Goal: Information Seeking & Learning: Compare options

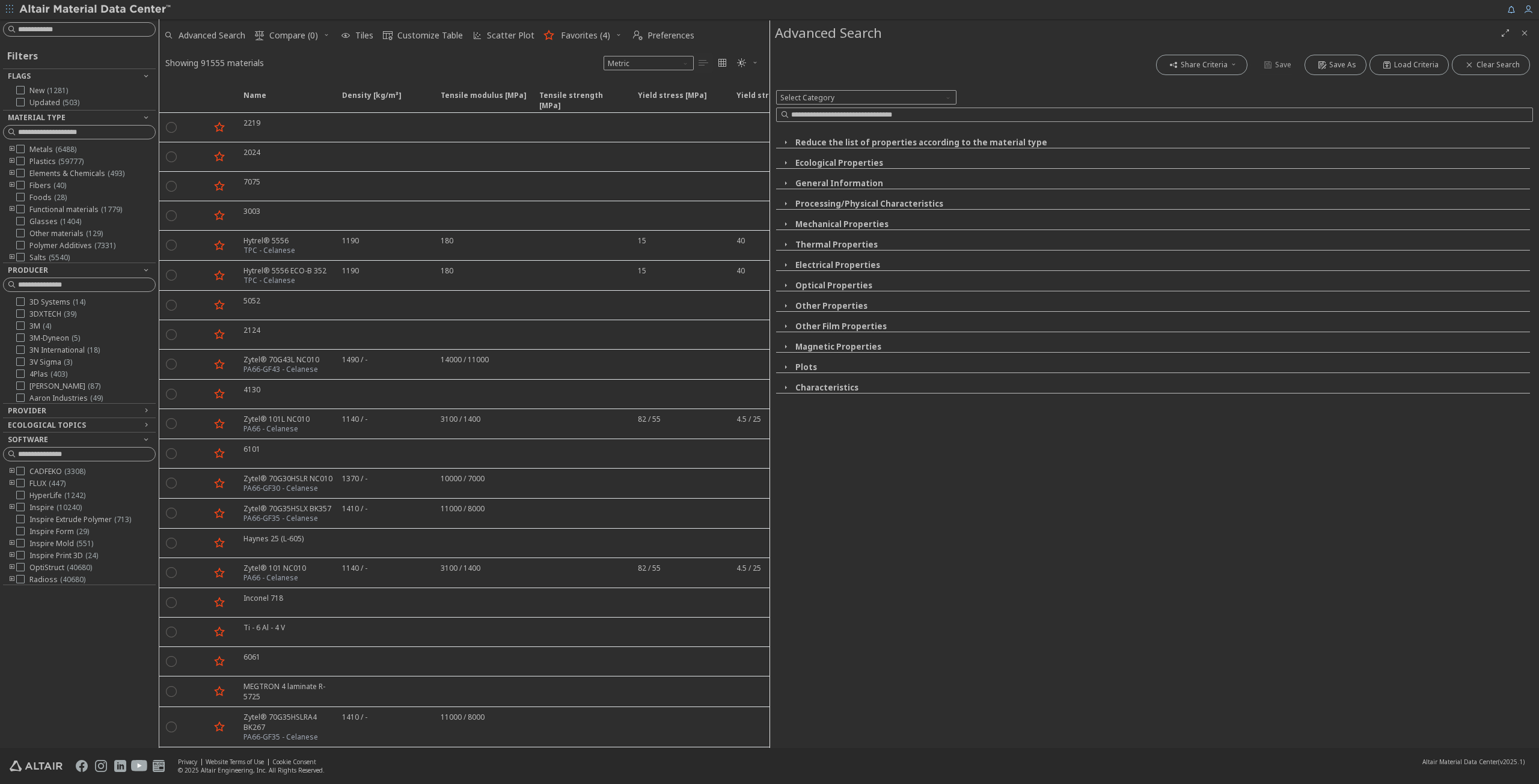
click at [1527, 30] on icon "Close" at bounding box center [1525, 33] width 9 height 9
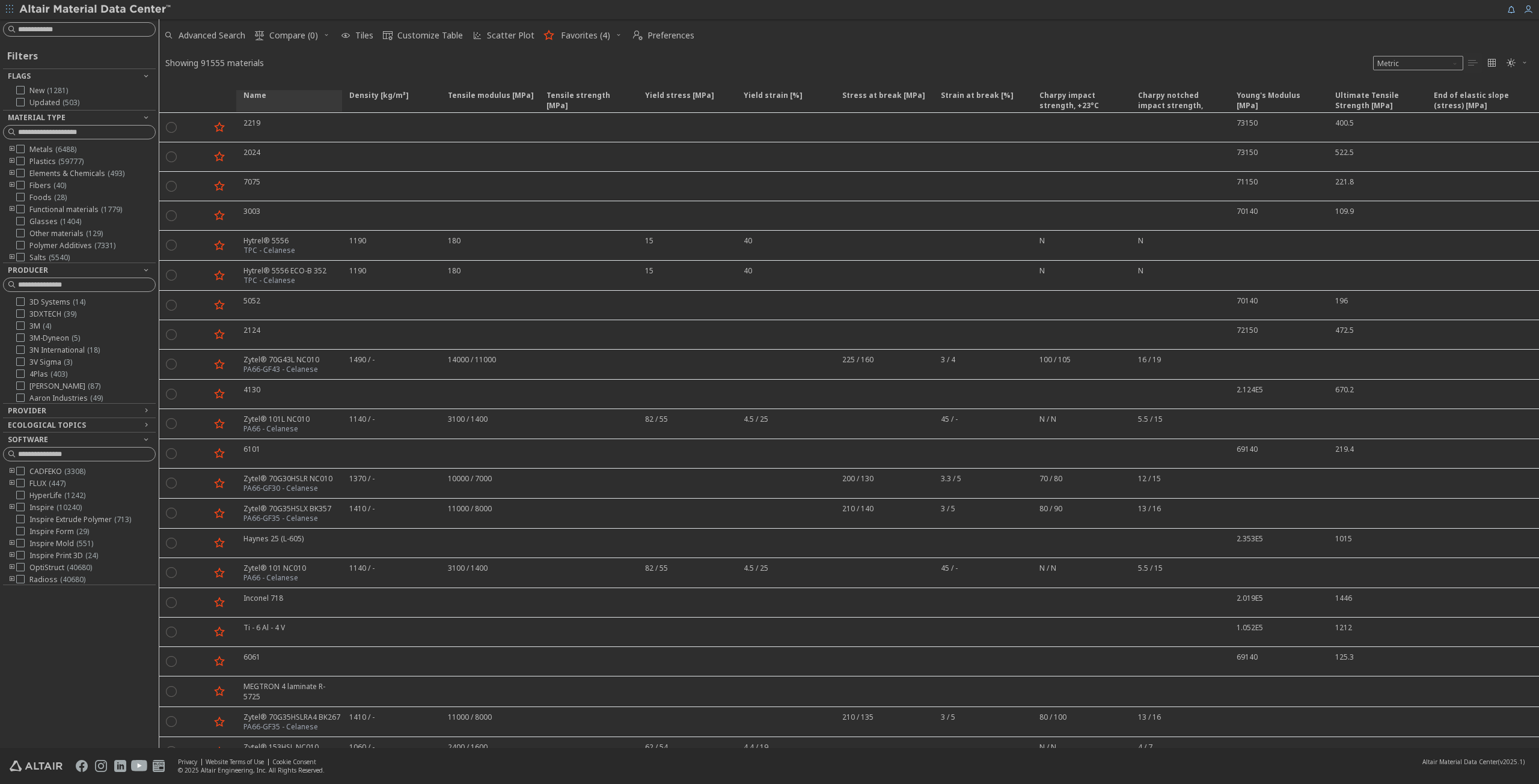
drag, startPoint x: 159, startPoint y: 94, endPoint x: 241, endPoint y: 100, distance: 82.2
click at [241, 99] on div "Name Density [kg/m³] Density [kg/m³] ISO 1183 Tensile modulus [MPa] Tensile mod…" at bounding box center [849, 96] width 1380 height 33
click at [11, 158] on icon "toogle group" at bounding box center [12, 161] width 9 height 9
click at [30, 173] on icon "toogle group" at bounding box center [30, 173] width 9 height 9
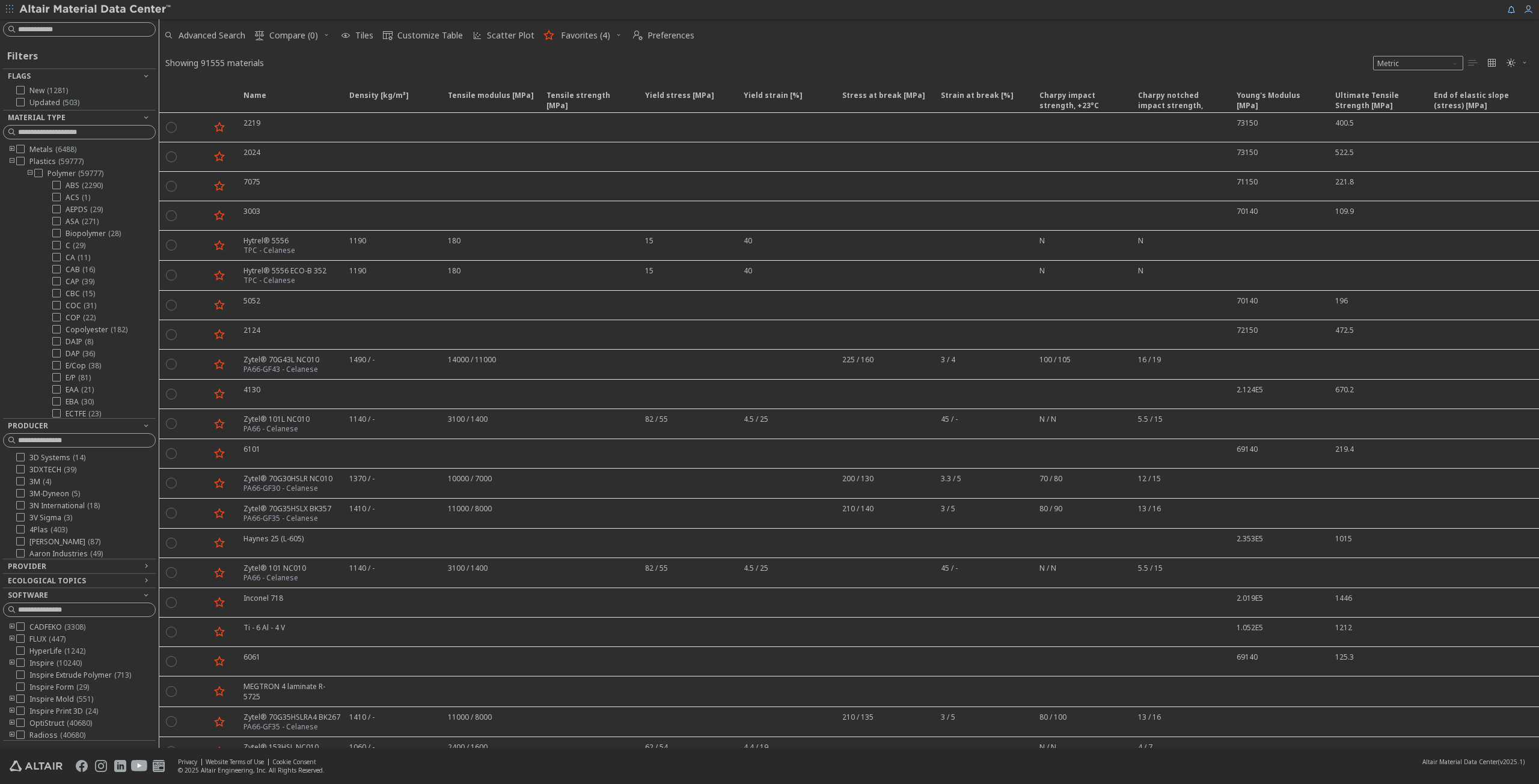
drag, startPoint x: 113, startPoint y: 258, endPoint x: 109, endPoint y: 367, distance: 109.1
click at [116, 422] on div "Filters Flags New ( 1281 ) Updated ( 503 ) Material Type Metals ( 6488 ) Plasti…" at bounding box center [79, 390] width 153 height 702
click at [59, 262] on icon at bounding box center [56, 257] width 9 height 9
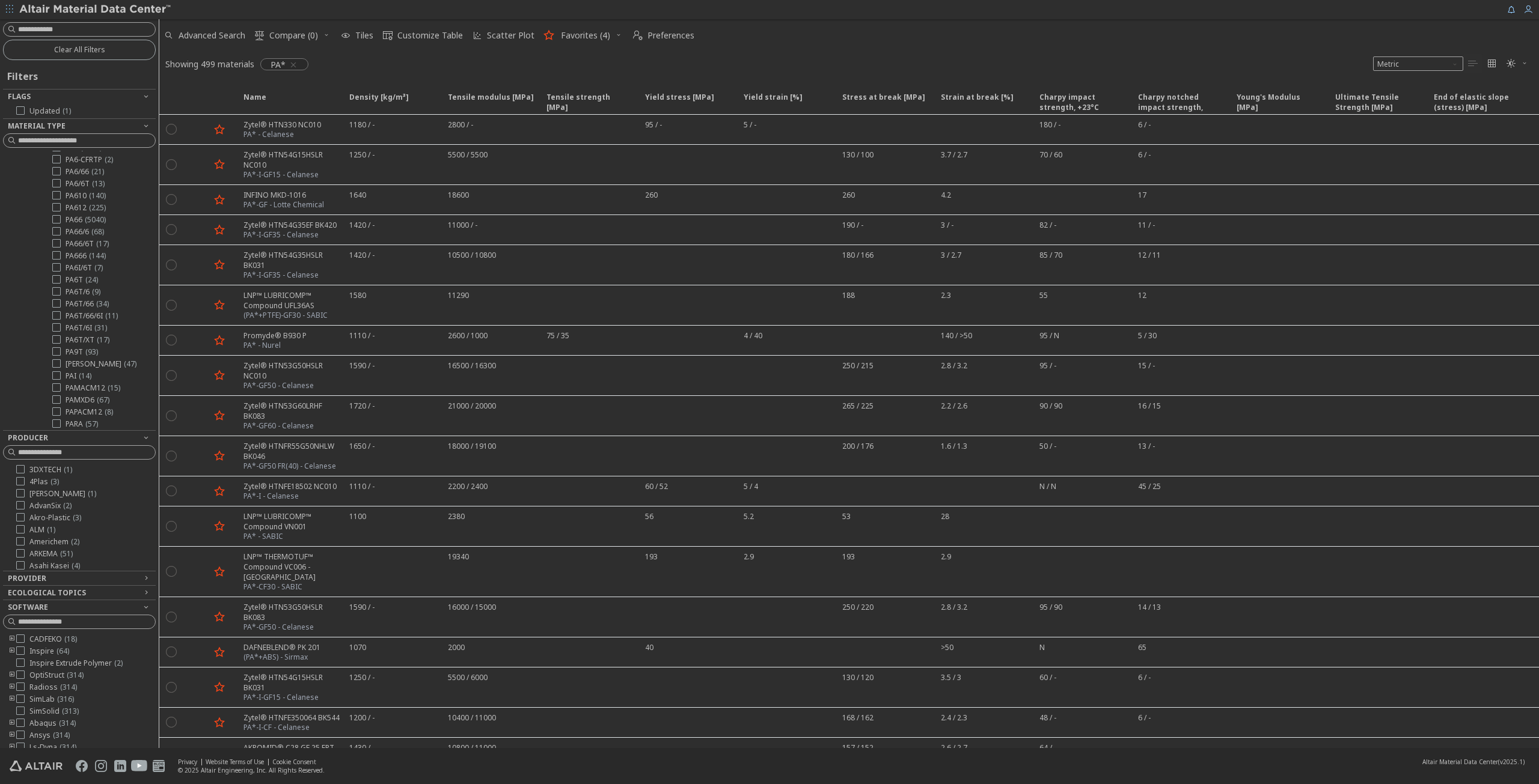
scroll to position [601, 0]
click at [56, 366] on icon at bounding box center [56, 362] width 9 height 9
click at [60, 354] on icon at bounding box center [56, 350] width 9 height 9
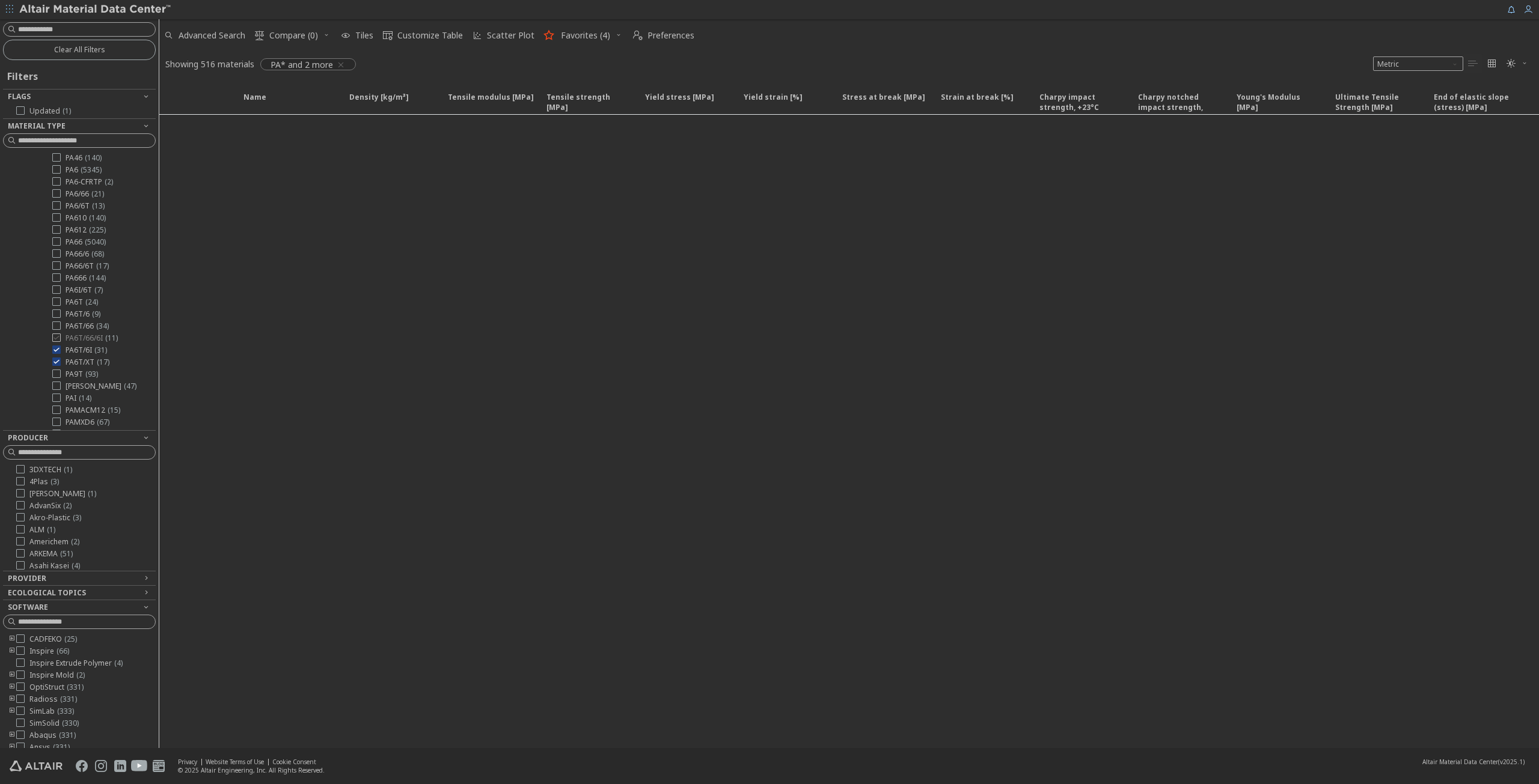
click at [59, 342] on icon at bounding box center [56, 338] width 9 height 9
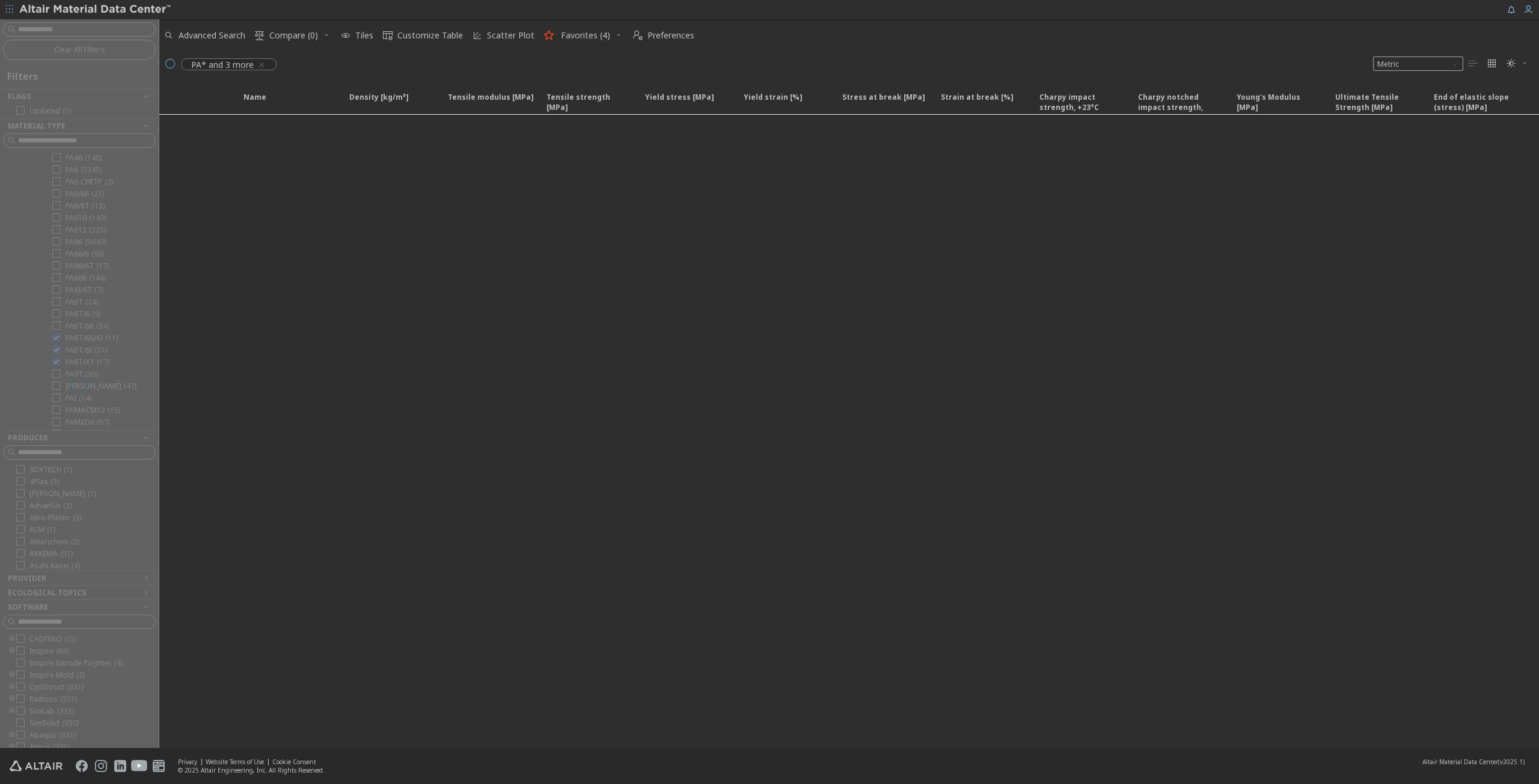
click at [59, 331] on div at bounding box center [80, 384] width 159 height 729
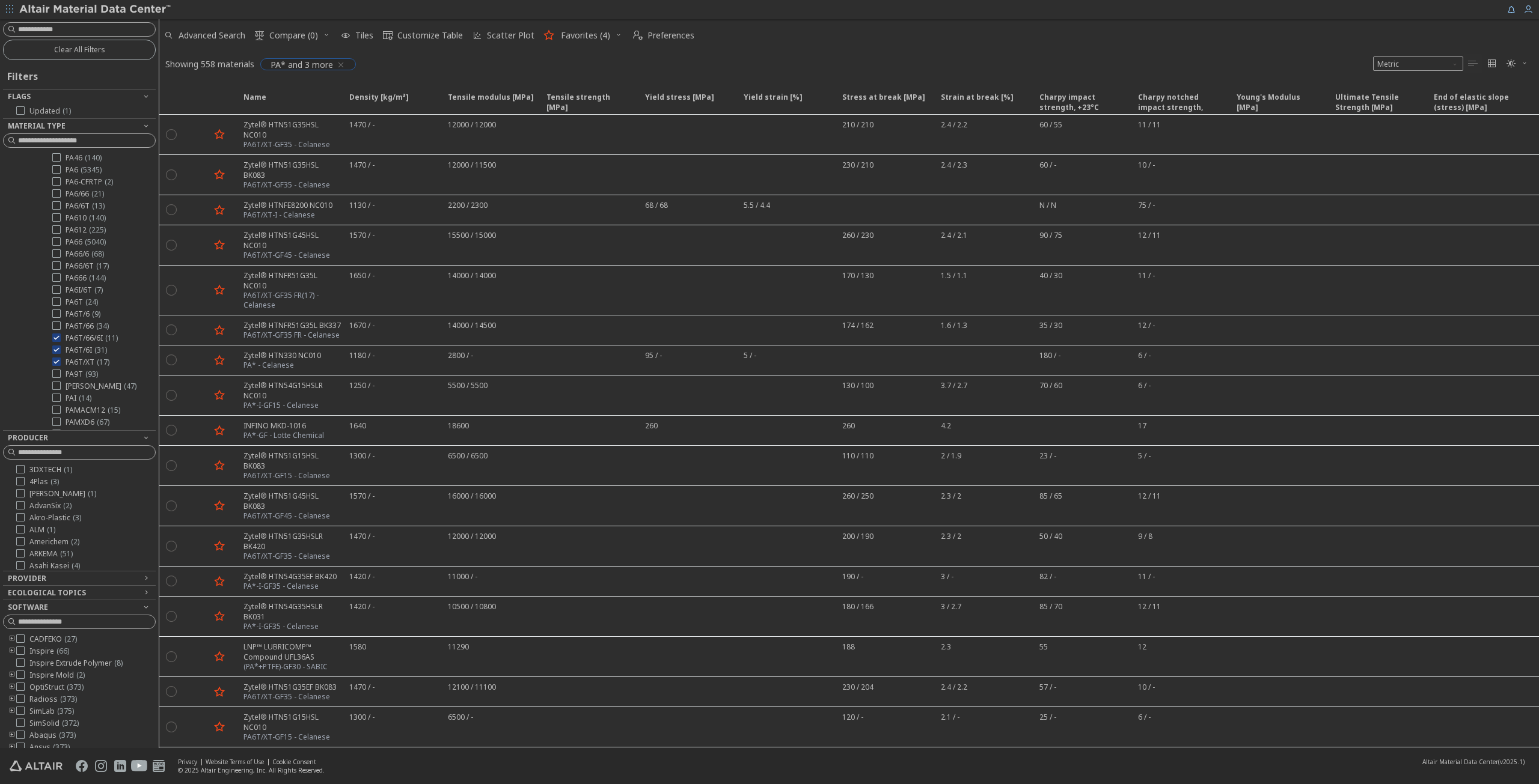
click at [341, 64] on icon "button" at bounding box center [340, 64] width 9 height 9
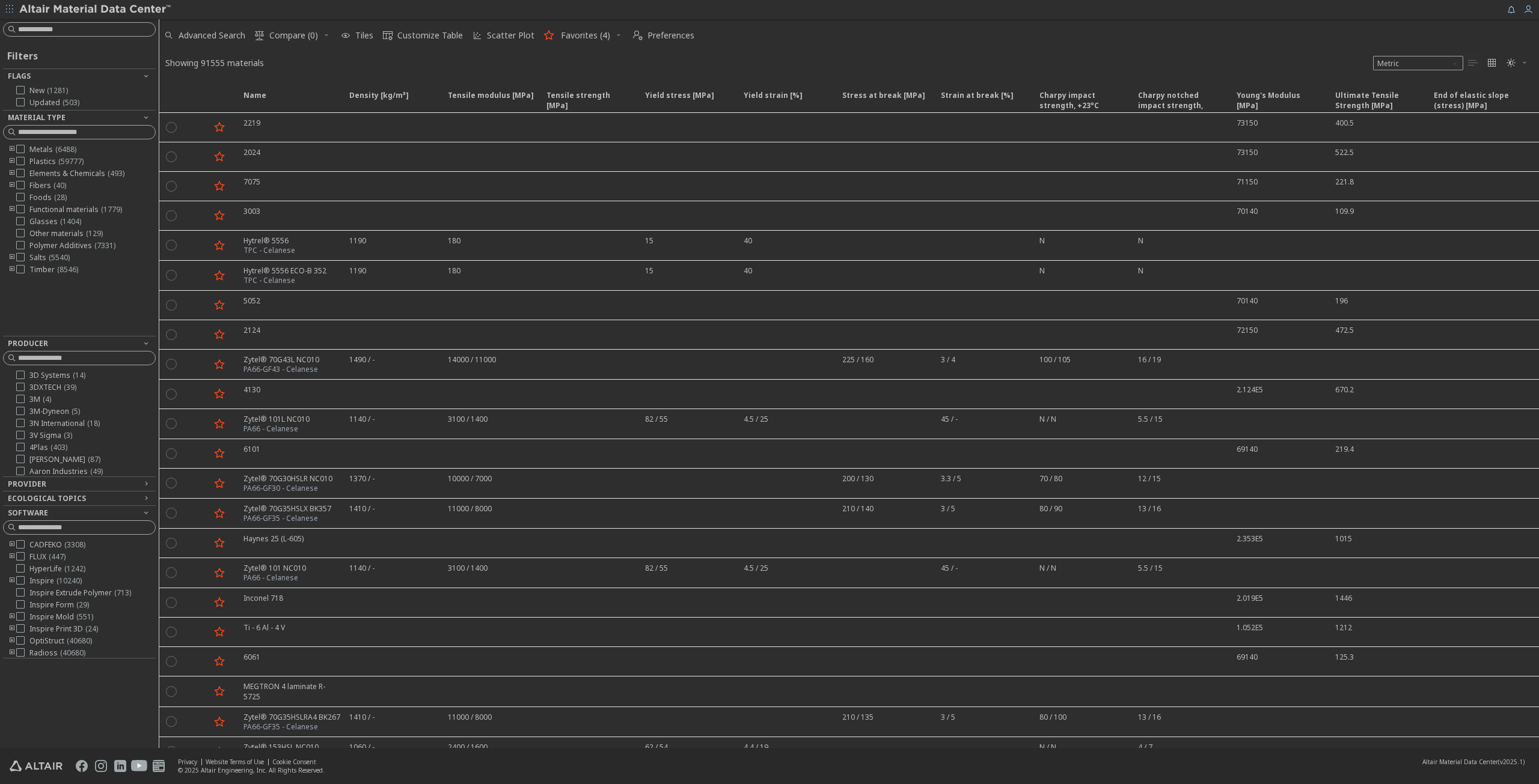
drag, startPoint x: 93, startPoint y: 419, endPoint x: 103, endPoint y: 324, distance: 95.5
click at [103, 324] on div "Filters Flags New ( 1281 ) Updated ( 503 ) Material Type Metals ( 6488 ) Plasti…" at bounding box center [79, 349] width 153 height 619
drag, startPoint x: 98, startPoint y: 322, endPoint x: 105, endPoint y: 306, distance: 17.5
click at [104, 307] on div "Filters Flags New ( 1281 ) Updated ( 503 ) Material Type Metals ( 6488 ) Plasti…" at bounding box center [79, 335] width 153 height 591
click at [22, 159] on icon at bounding box center [20, 161] width 9 height 9
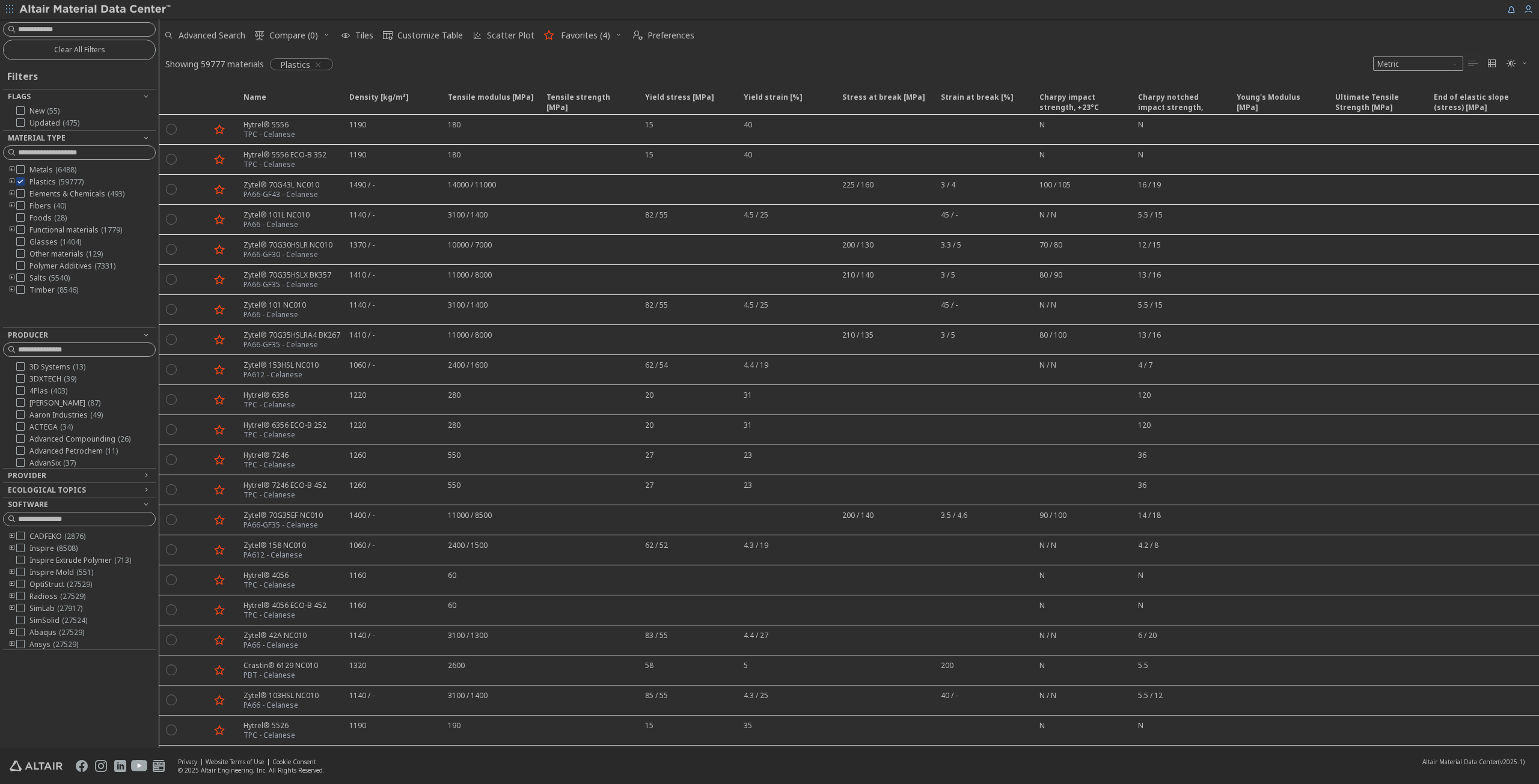
click at [9, 205] on icon "toogle group" at bounding box center [12, 206] width 9 height 9
click at [41, 254] on icon at bounding box center [38, 254] width 9 height 9
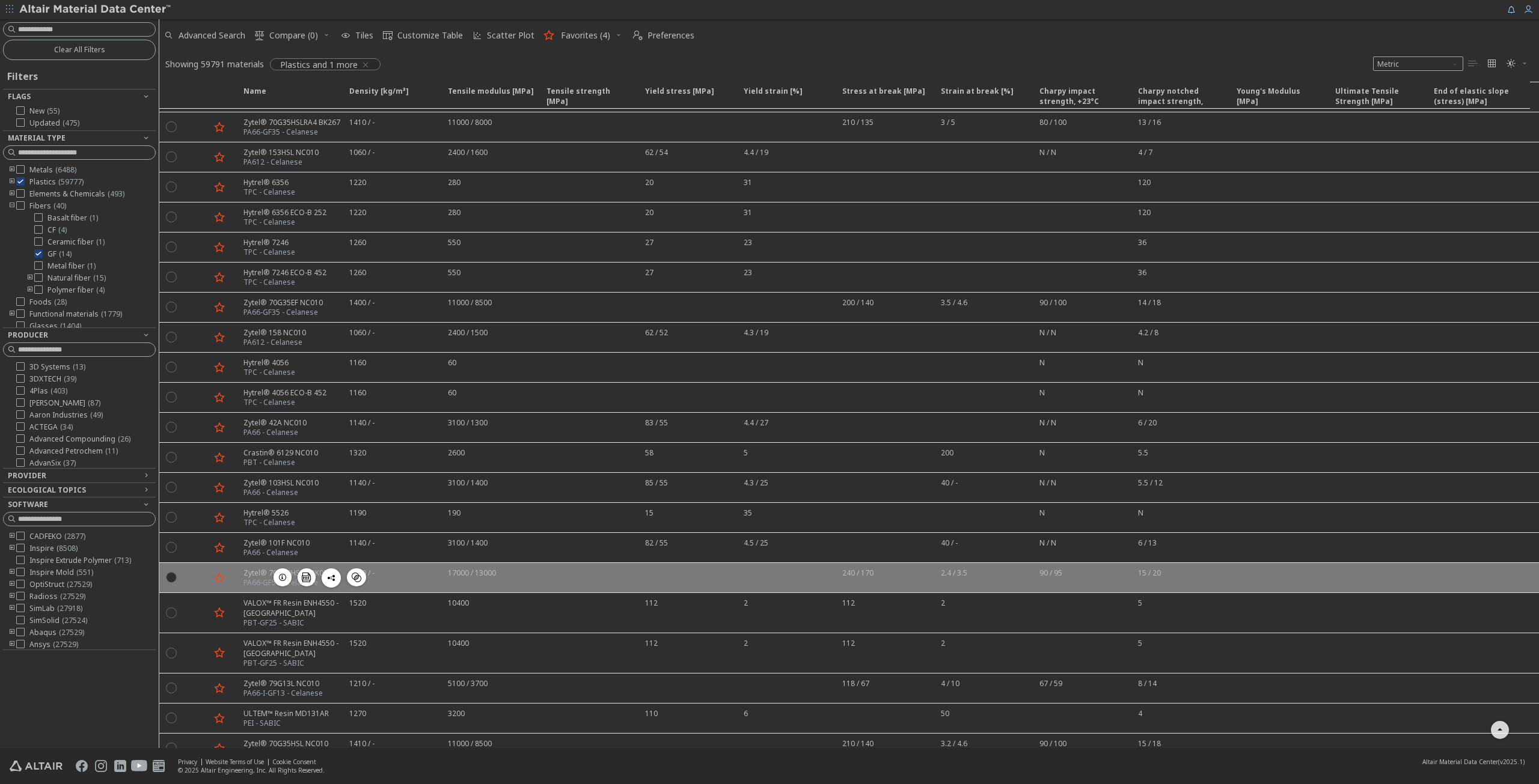
scroll to position [241, 0]
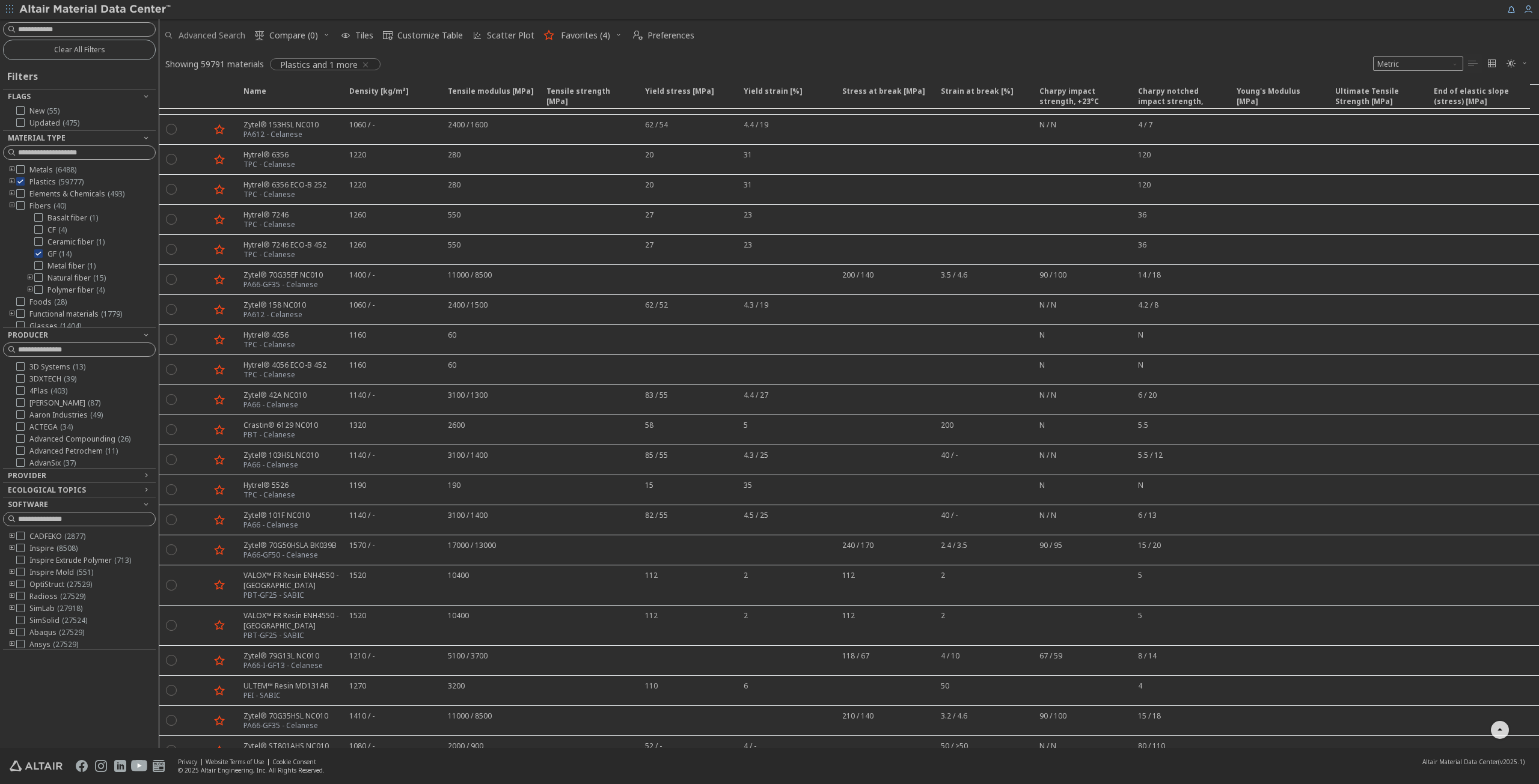
click at [210, 37] on span "Advanced Search" at bounding box center [212, 35] width 67 height 9
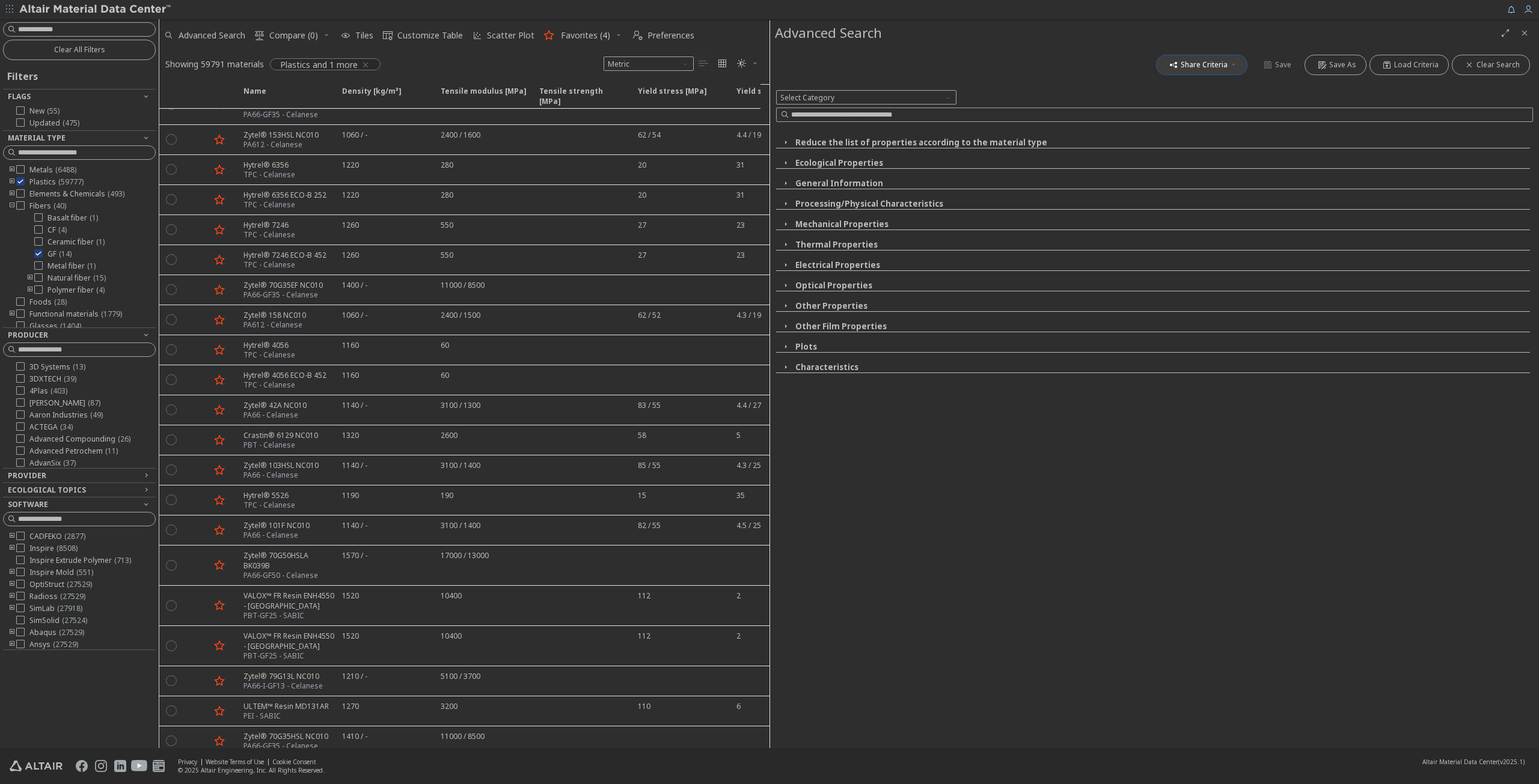
click at [1238, 61] on icon "button" at bounding box center [1234, 64] width 7 height 7
click at [1095, 70] on div "Share Criteria Save Save As Load Criteria Clear Search" at bounding box center [1154, 65] width 757 height 27
click at [938, 92] on span "Select Category" at bounding box center [867, 98] width 181 height 14
click at [984, 481] on div "Share Criteria Save Save As Load Criteria Clear Search Select Category Reduce t…" at bounding box center [1155, 397] width 769 height 702
click at [898, 95] on span "Select Category" at bounding box center [867, 98] width 181 height 14
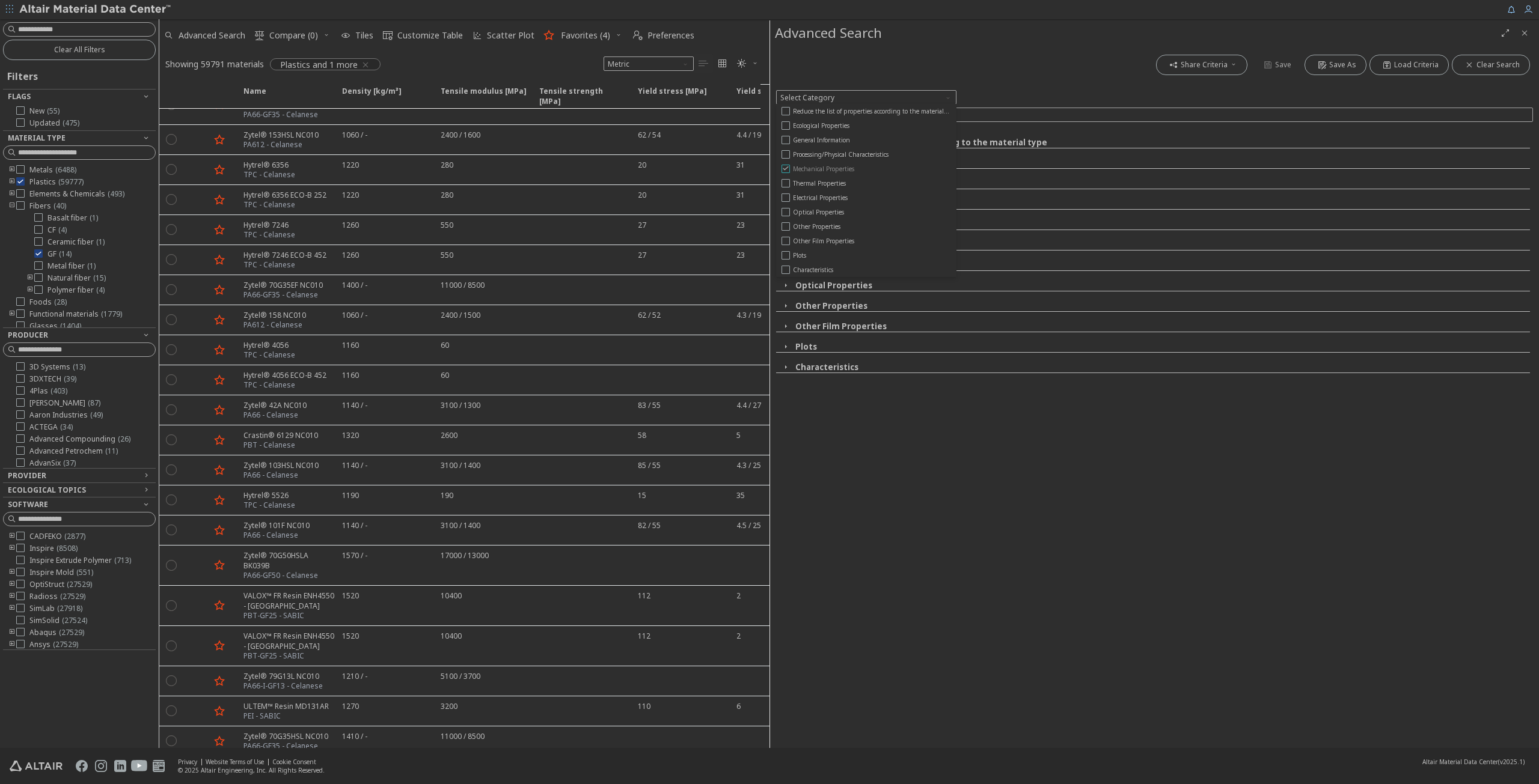
click at [787, 166] on icon at bounding box center [786, 168] width 9 height 9
click at [784, 166] on icon at bounding box center [786, 168] width 9 height 9
click at [980, 454] on div "Share Criteria Save Save As Load Criteria Clear Search Select Category Reduce t…" at bounding box center [1155, 397] width 769 height 702
click at [785, 345] on icon "button" at bounding box center [785, 346] width 9 height 9
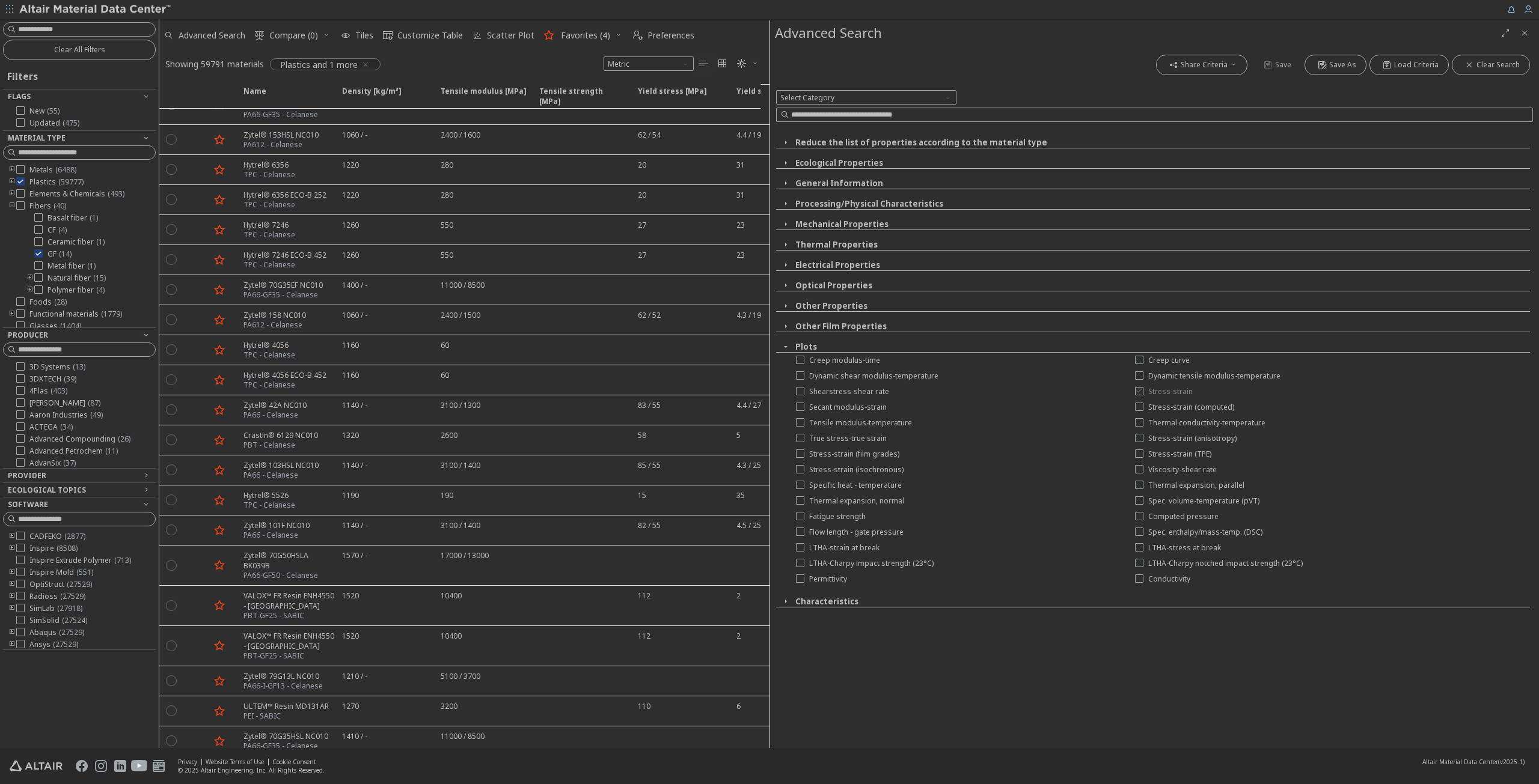
click at [1141, 387] on icon at bounding box center [1139, 391] width 9 height 9
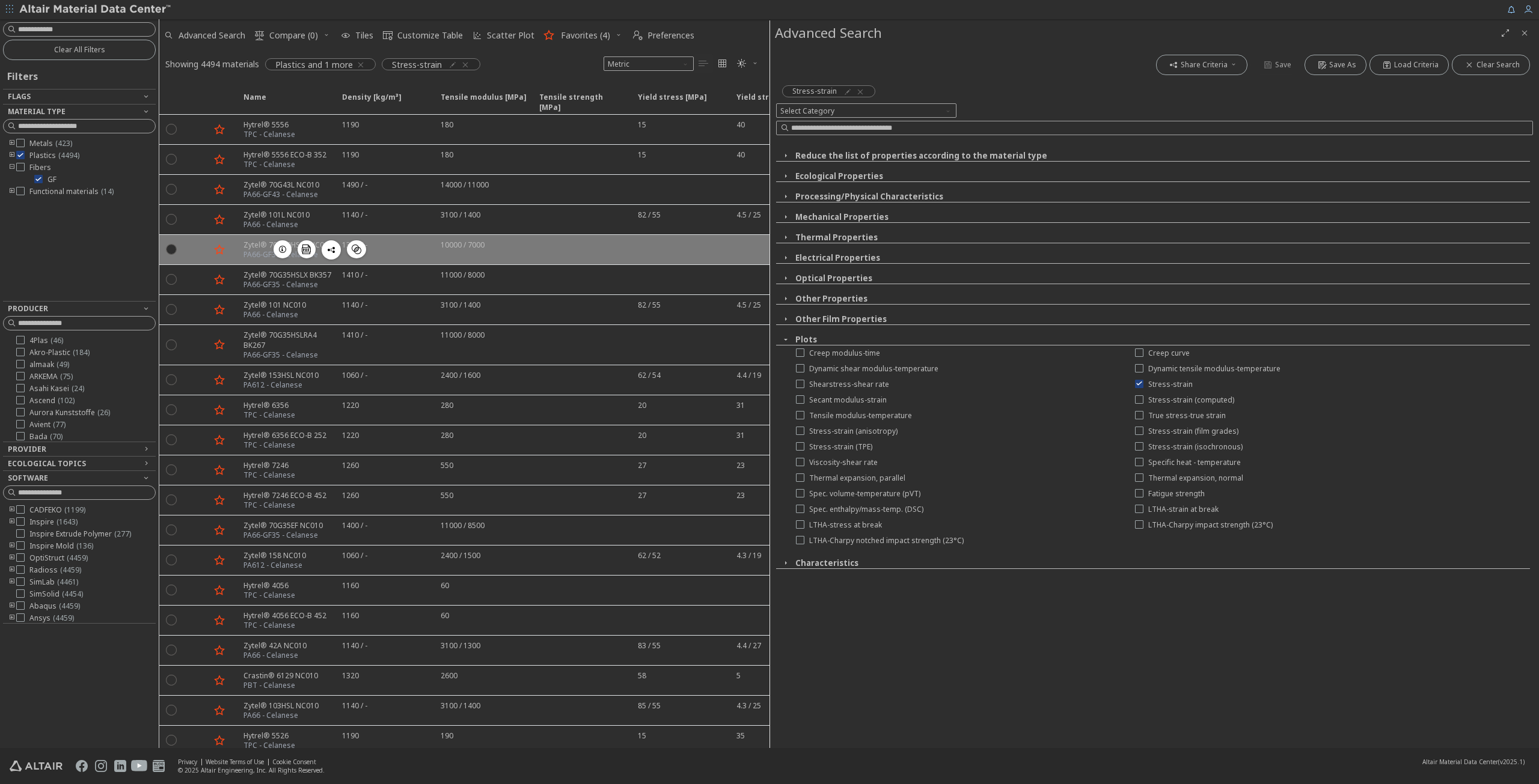
click at [252, 241] on div "Zytel® 70G30HSLR NC010" at bounding box center [288, 245] width 89 height 10
click at [244, 250] on div "PA66-GF30 - Celanese" at bounding box center [288, 254] width 89 height 9
click at [244, 250] on div "PA66-GF30 - Celanese" at bounding box center [288, 254] width 89 height 9
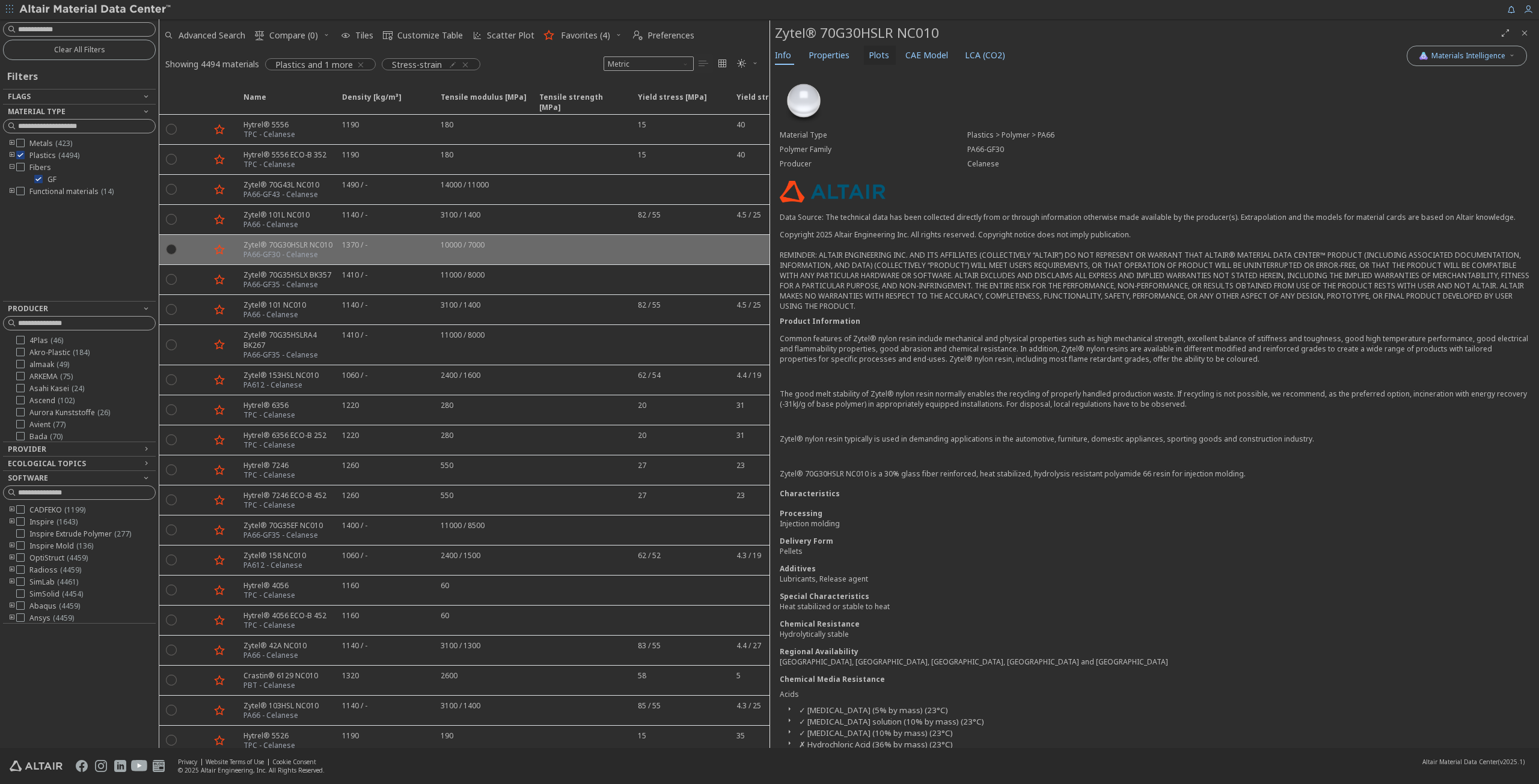
click at [878, 52] on span "Plots" at bounding box center [879, 55] width 20 height 20
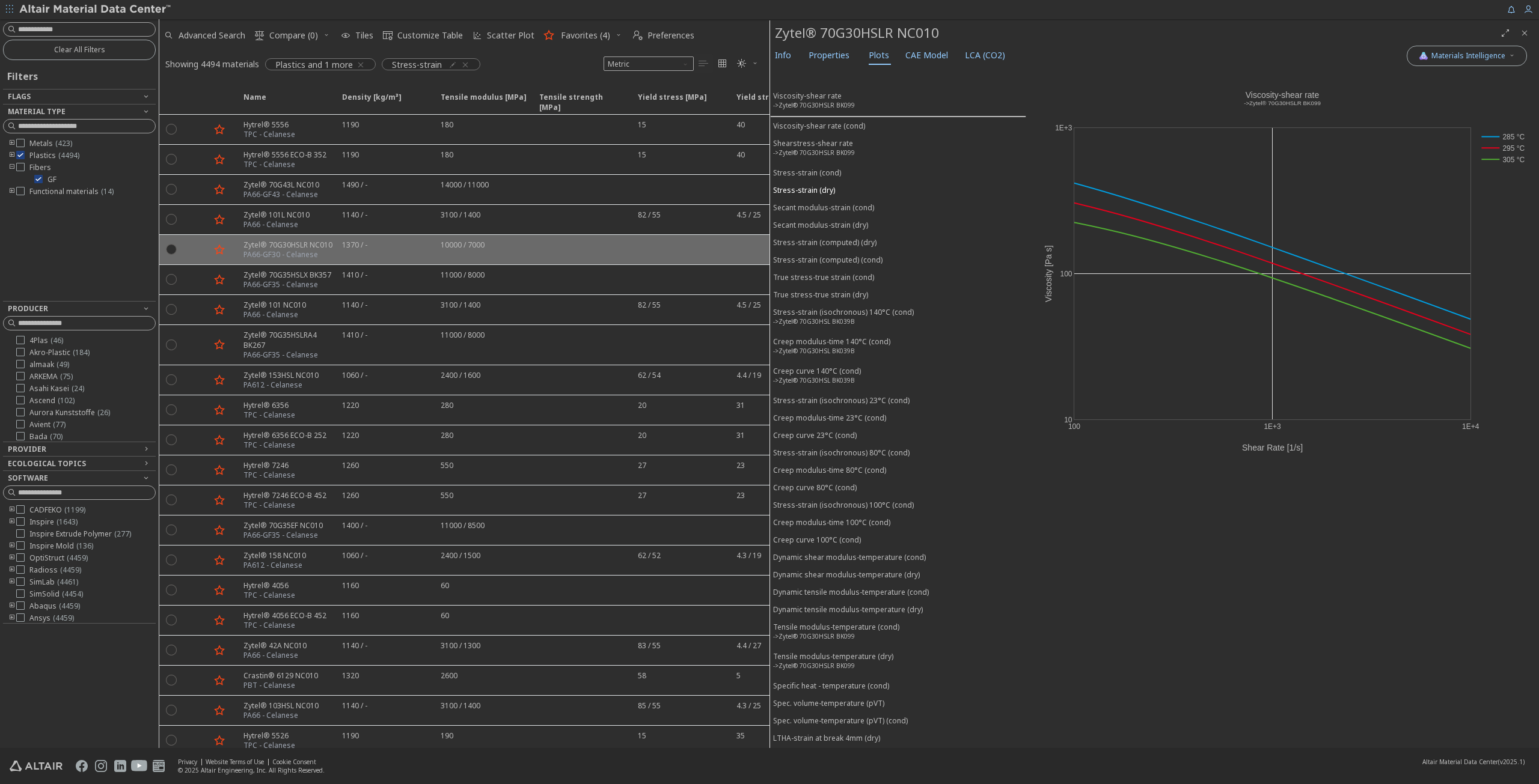
click at [803, 185] on div "Stress-strain (dry)" at bounding box center [805, 190] width 62 height 10
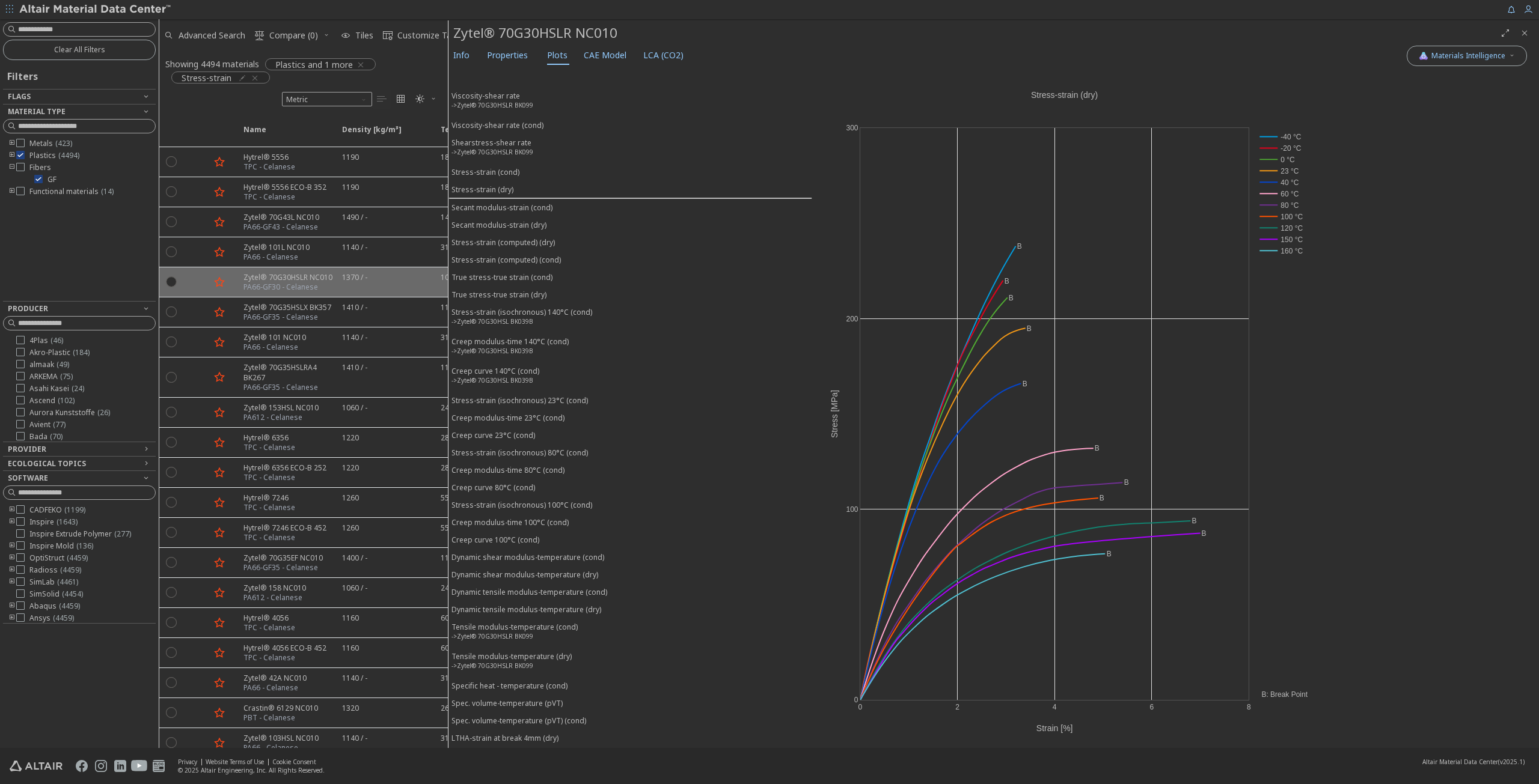
drag, startPoint x: 769, startPoint y: 181, endPoint x: 447, endPoint y: 208, distance: 323.1
click at [493, 170] on div "Stress-strain (cond)" at bounding box center [486, 172] width 68 height 10
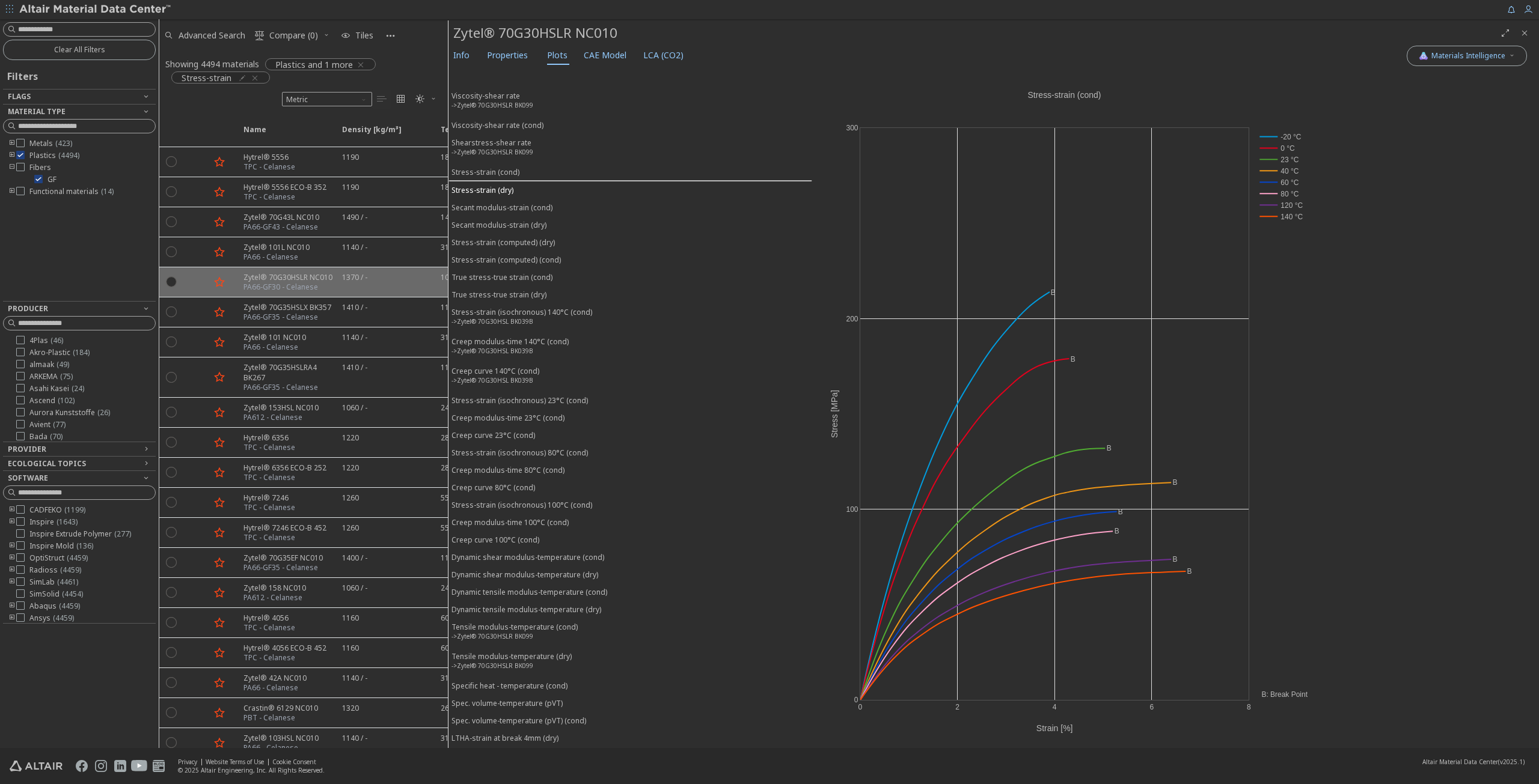
click at [494, 185] on div "Stress-strain (dry)" at bounding box center [483, 190] width 62 height 10
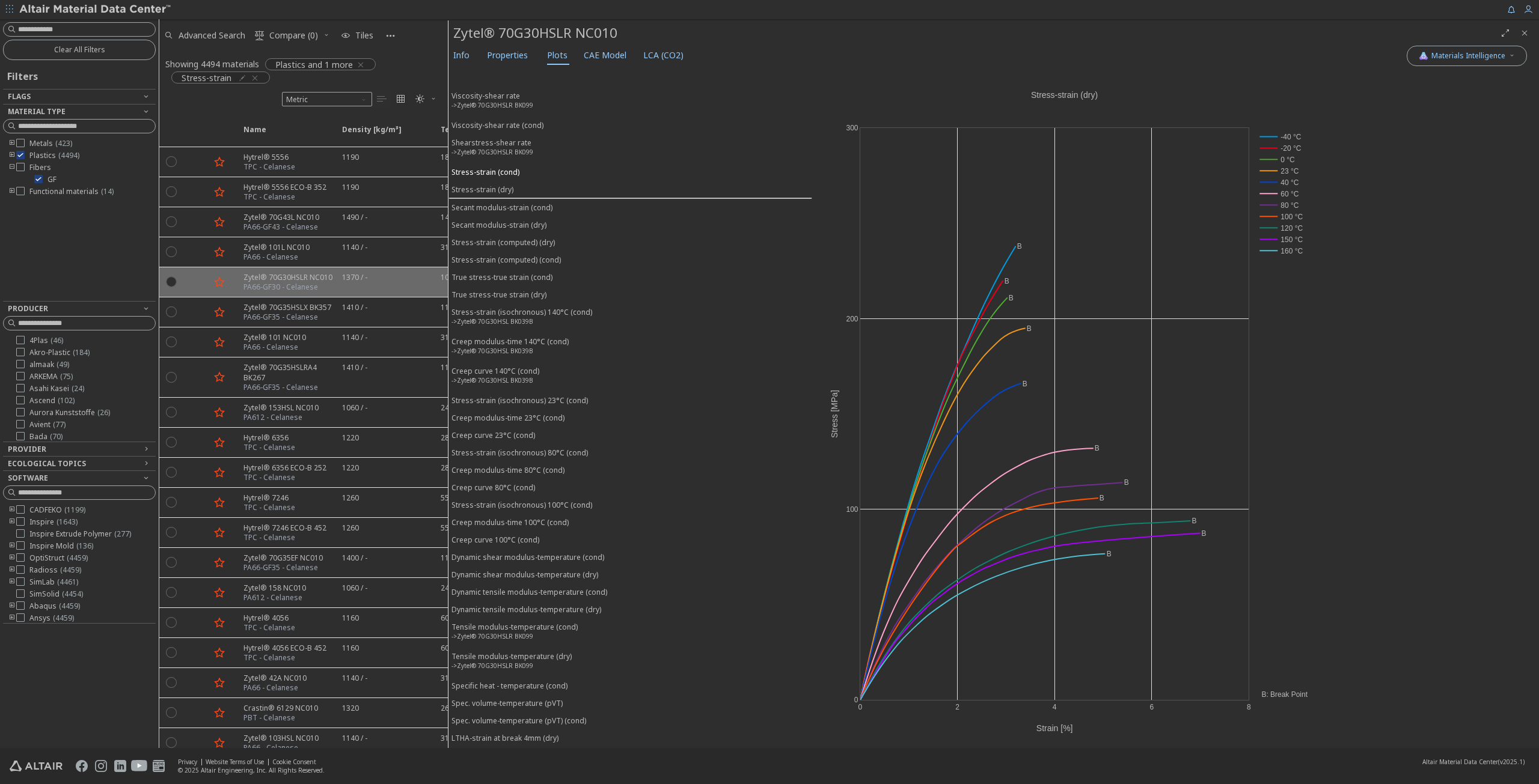
click at [493, 167] on div "Stress-strain (cond)" at bounding box center [486, 172] width 68 height 10
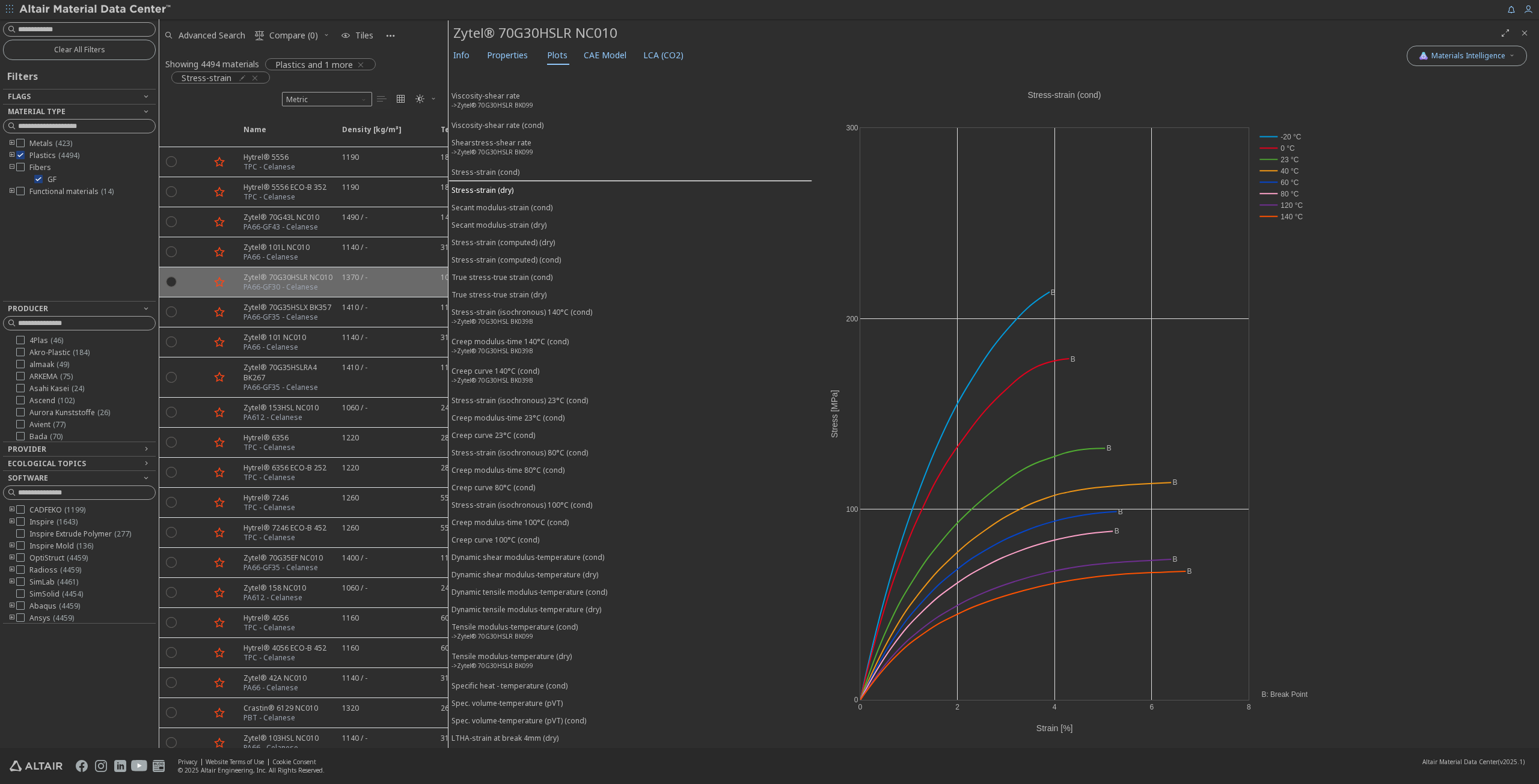
click at [499, 187] on div "Stress-strain (dry)" at bounding box center [483, 190] width 62 height 10
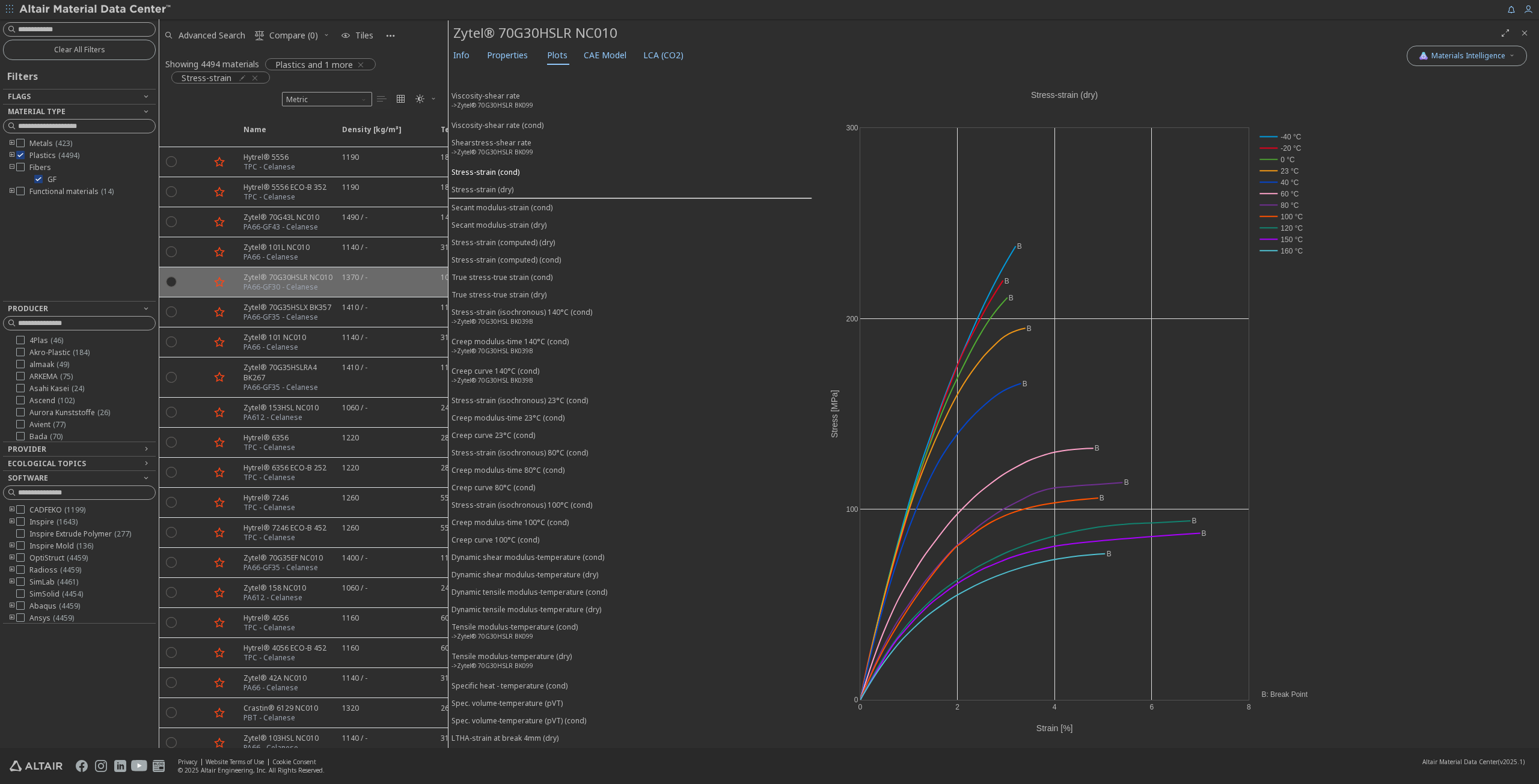
click at [499, 170] on div "Stress-strain (cond)" at bounding box center [486, 172] width 68 height 10
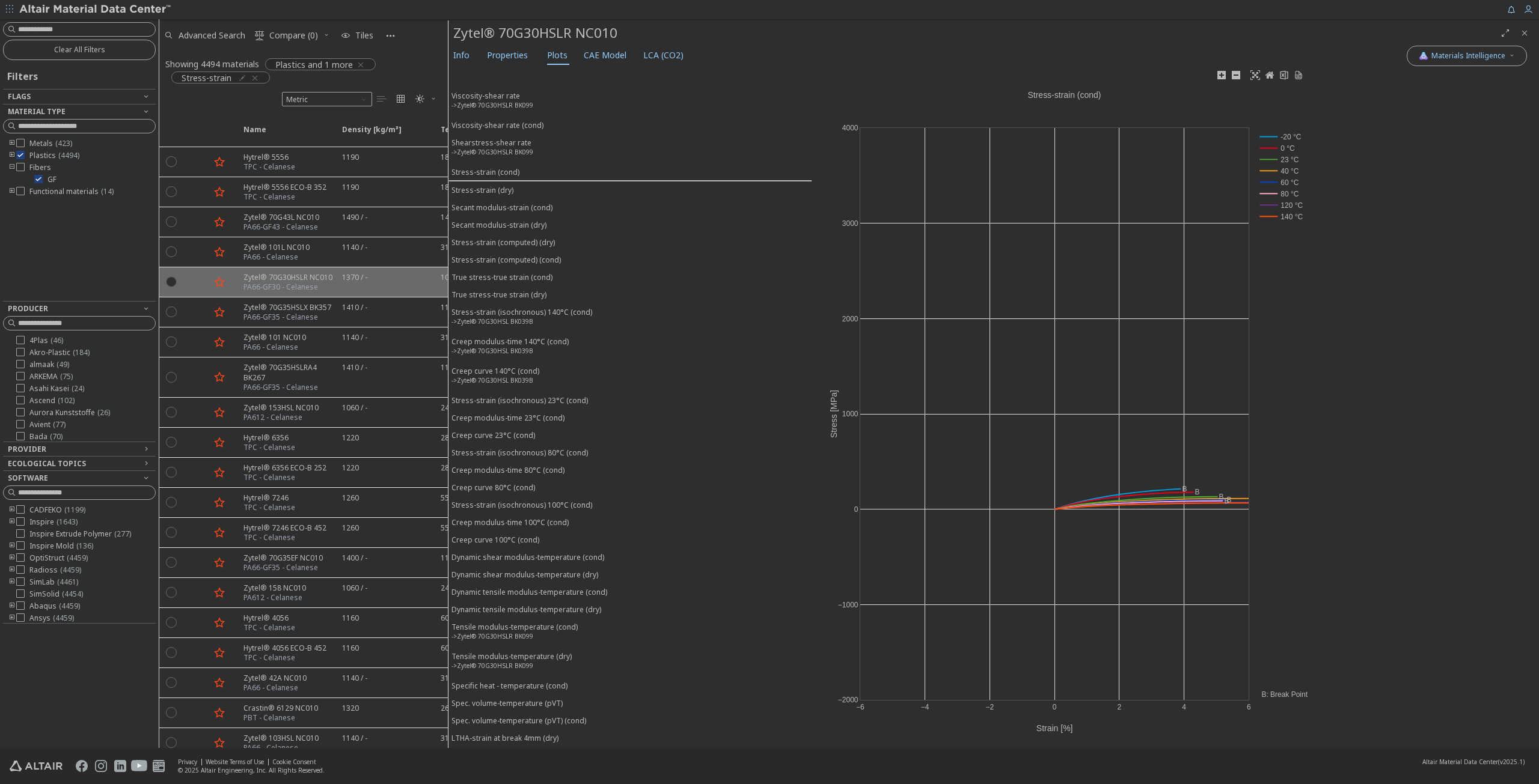
drag, startPoint x: 1100, startPoint y: 451, endPoint x: 1246, endPoint y: 81, distance: 397.8
click at [1245, 82] on div "−6 −4 −2 0 2 4 6 −2000 −1000 0 1000 2000 3000 4000 -20 °C 0 °C 23 °C 40 °C 60 °…" at bounding box center [1065, 408] width 505 height 681
click at [1252, 74] on icon at bounding box center [1255, 74] width 9 height 9
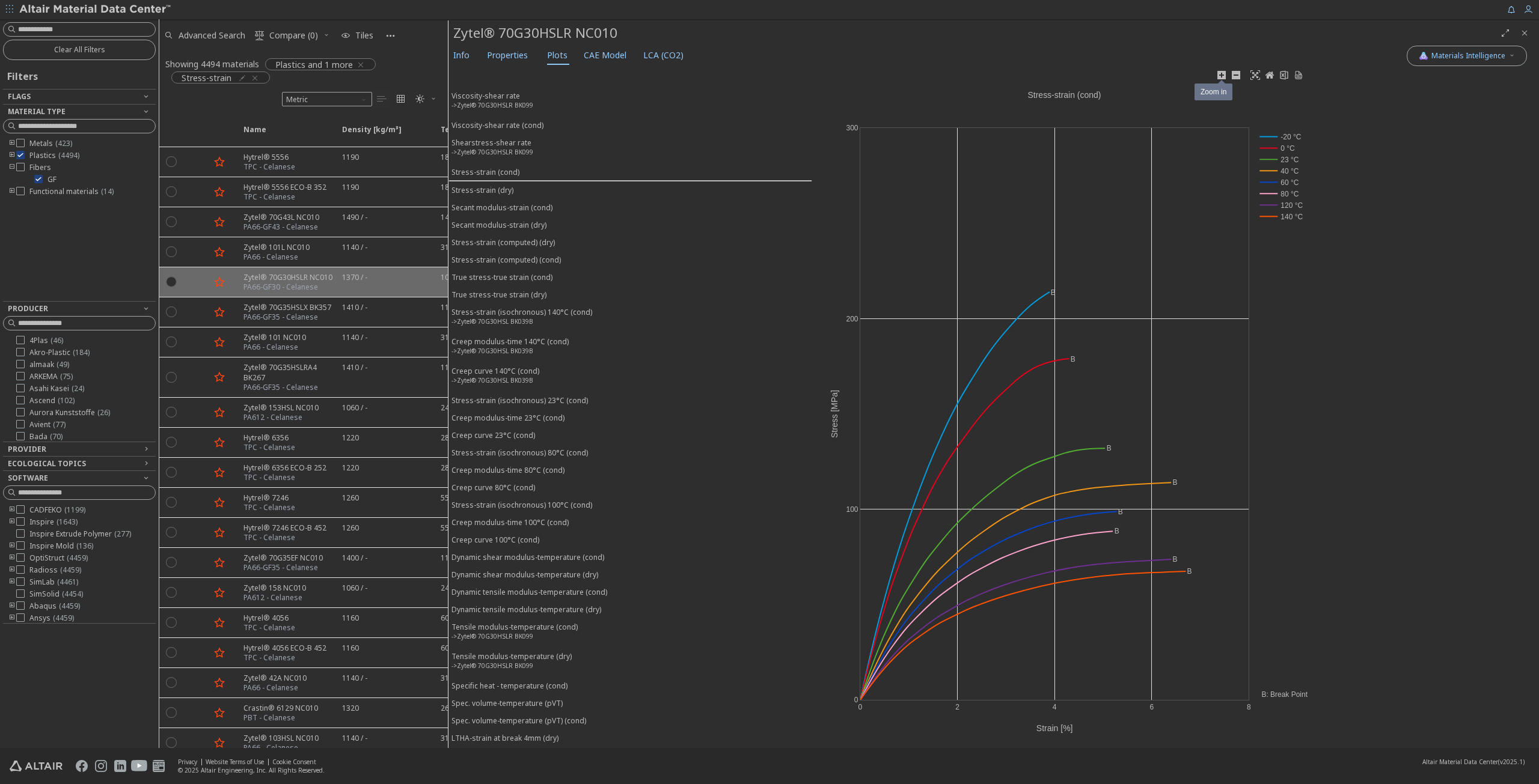
click at [1222, 72] on icon at bounding box center [1222, 75] width 9 height 9
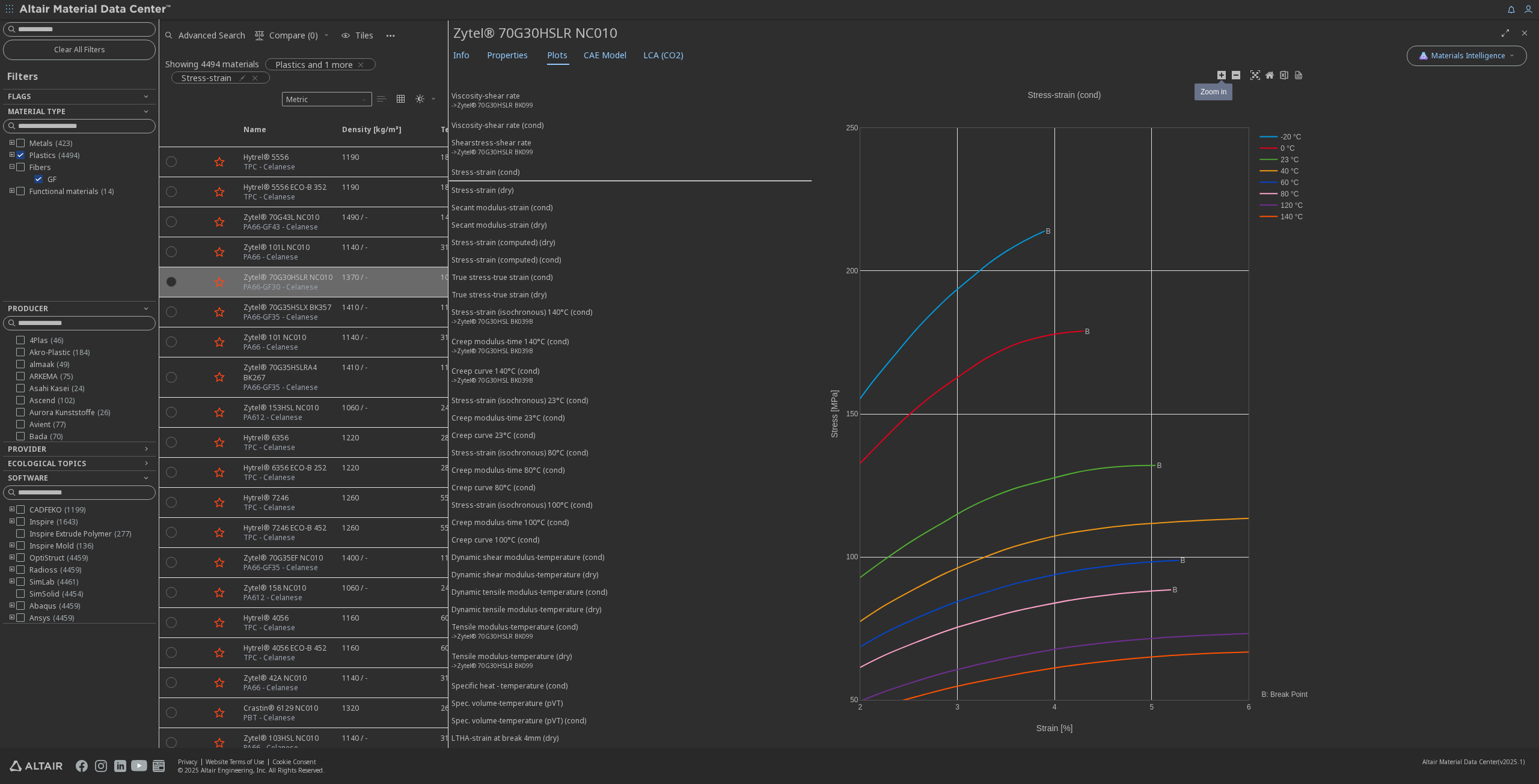
click at [1222, 72] on icon at bounding box center [1222, 75] width 9 height 9
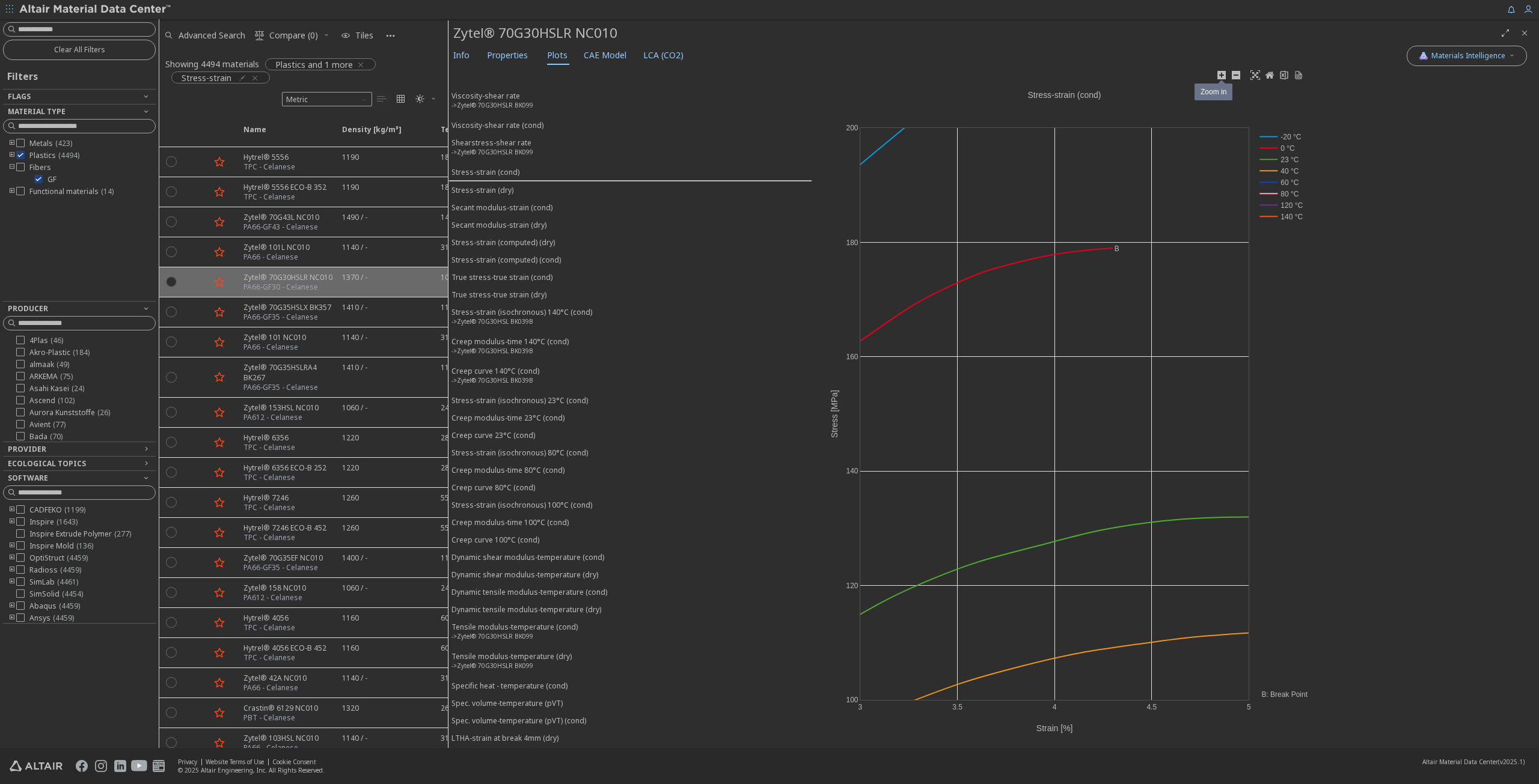
click at [1222, 72] on icon at bounding box center [1222, 75] width 9 height 9
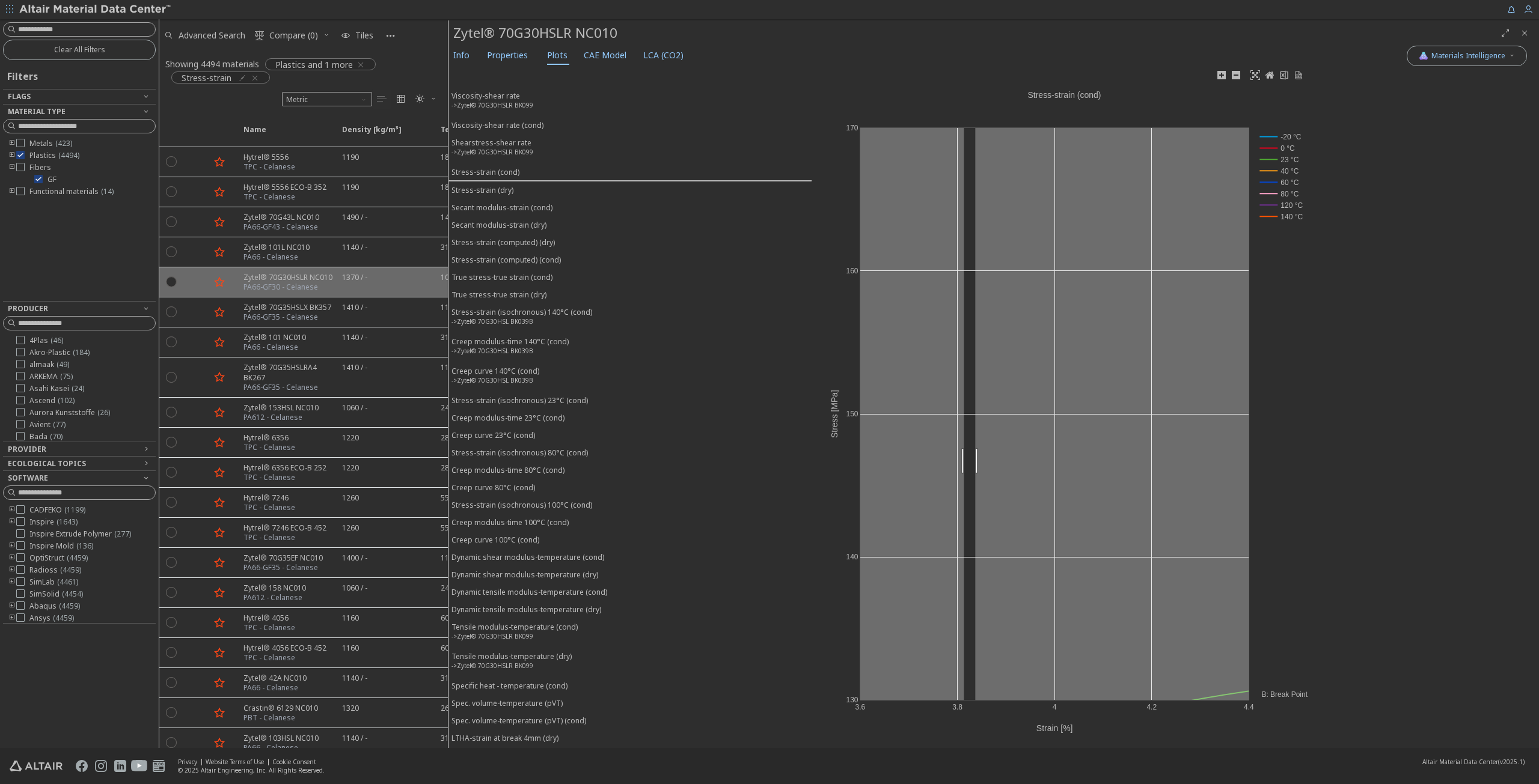
drag, startPoint x: 964, startPoint y: 461, endPoint x: 956, endPoint y: 475, distance: 16.1
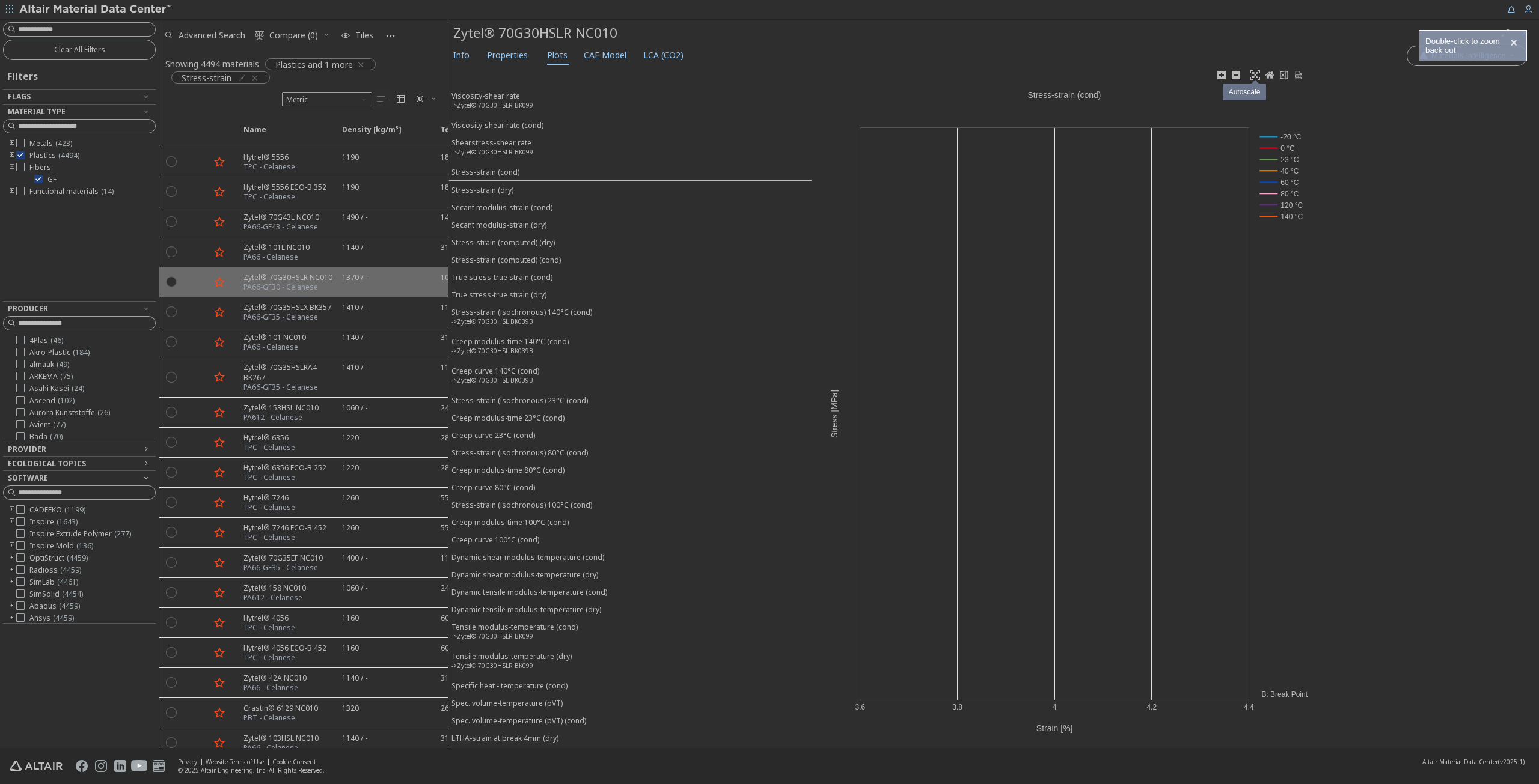
click at [1256, 73] on icon at bounding box center [1255, 74] width 9 height 9
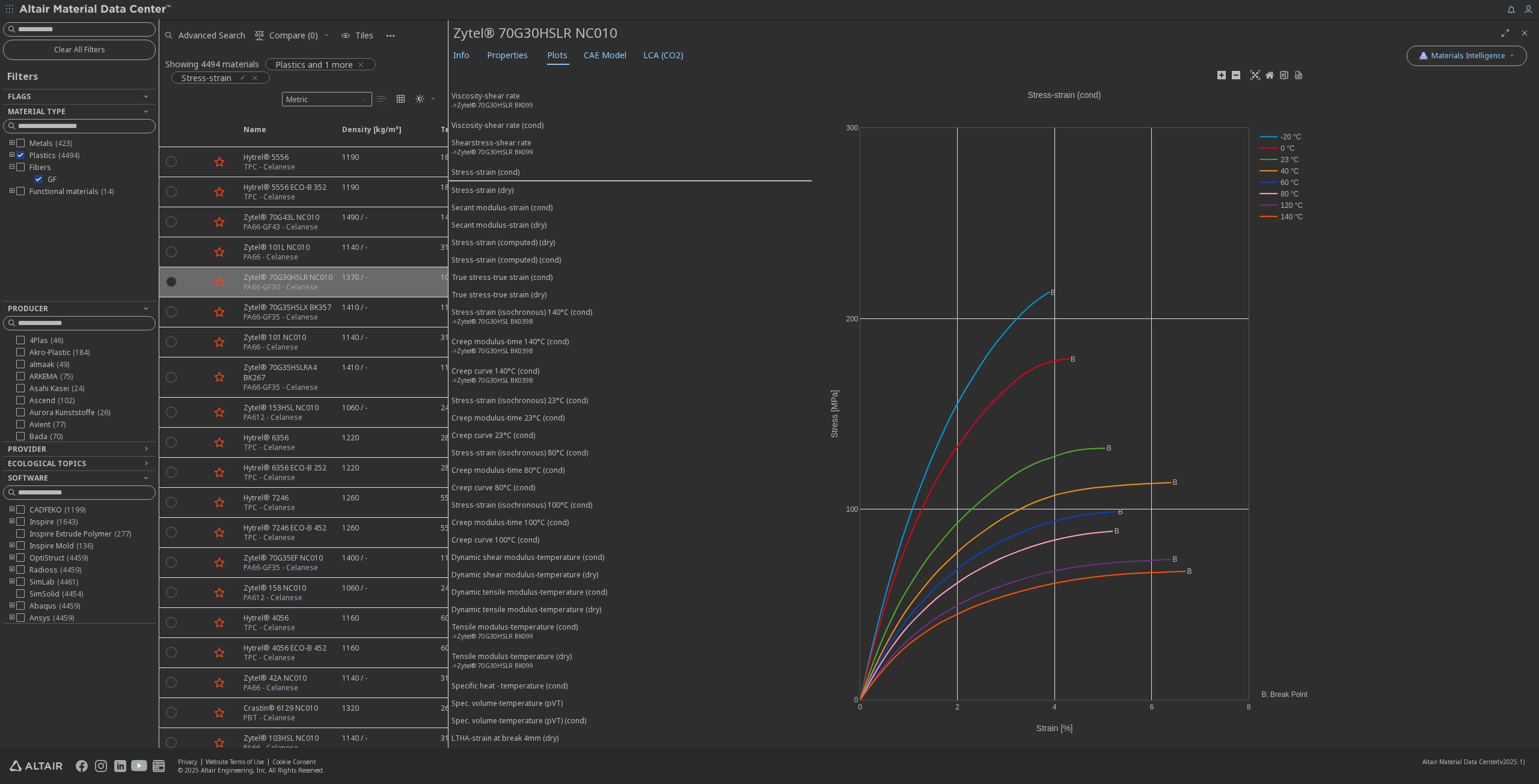
click at [1274, 135] on rect at bounding box center [1282, 137] width 49 height 12
drag, startPoint x: 1295, startPoint y: 134, endPoint x: 1264, endPoint y: 220, distance: 91.4
click at [1267, 247] on div "0 2 4 6 8 0 100 200 300 -20 °C 0 °C 23 °C 40 °C 60 °C 80 °C 120 °C 140 °C Stres…" at bounding box center [1065, 408] width 505 height 681
click at [1271, 146] on rect at bounding box center [1282, 148] width 49 height 12
click at [1274, 147] on rect at bounding box center [1282, 148] width 49 height 12
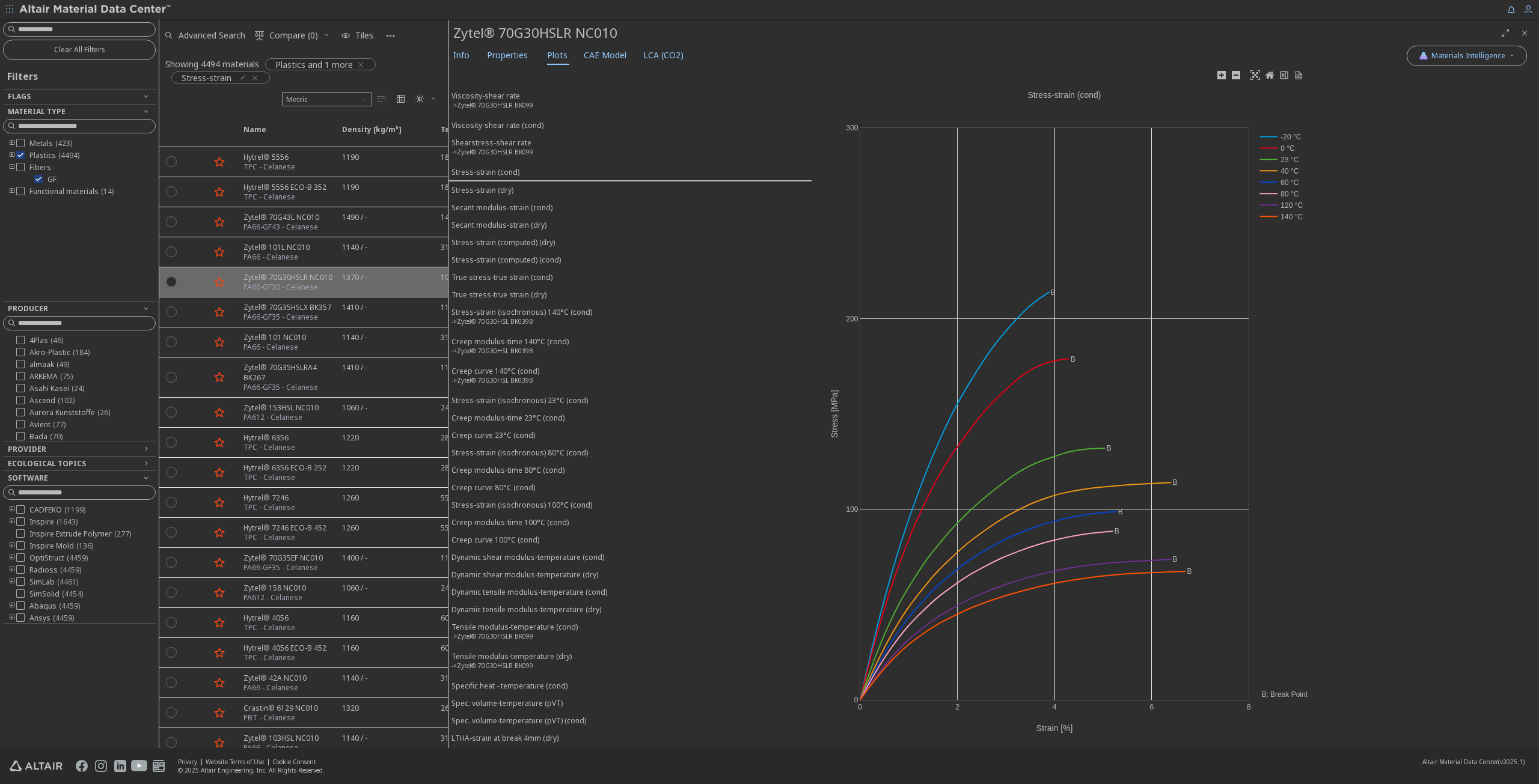
click at [1277, 134] on rect at bounding box center [1282, 137] width 49 height 12
click at [1271, 192] on rect at bounding box center [1282, 194] width 49 height 12
click at [1270, 204] on rect at bounding box center [1282, 205] width 49 height 12
click at [1270, 215] on rect at bounding box center [1282, 217] width 49 height 12
click at [1524, 29] on icon "Close" at bounding box center [1525, 33] width 9 height 9
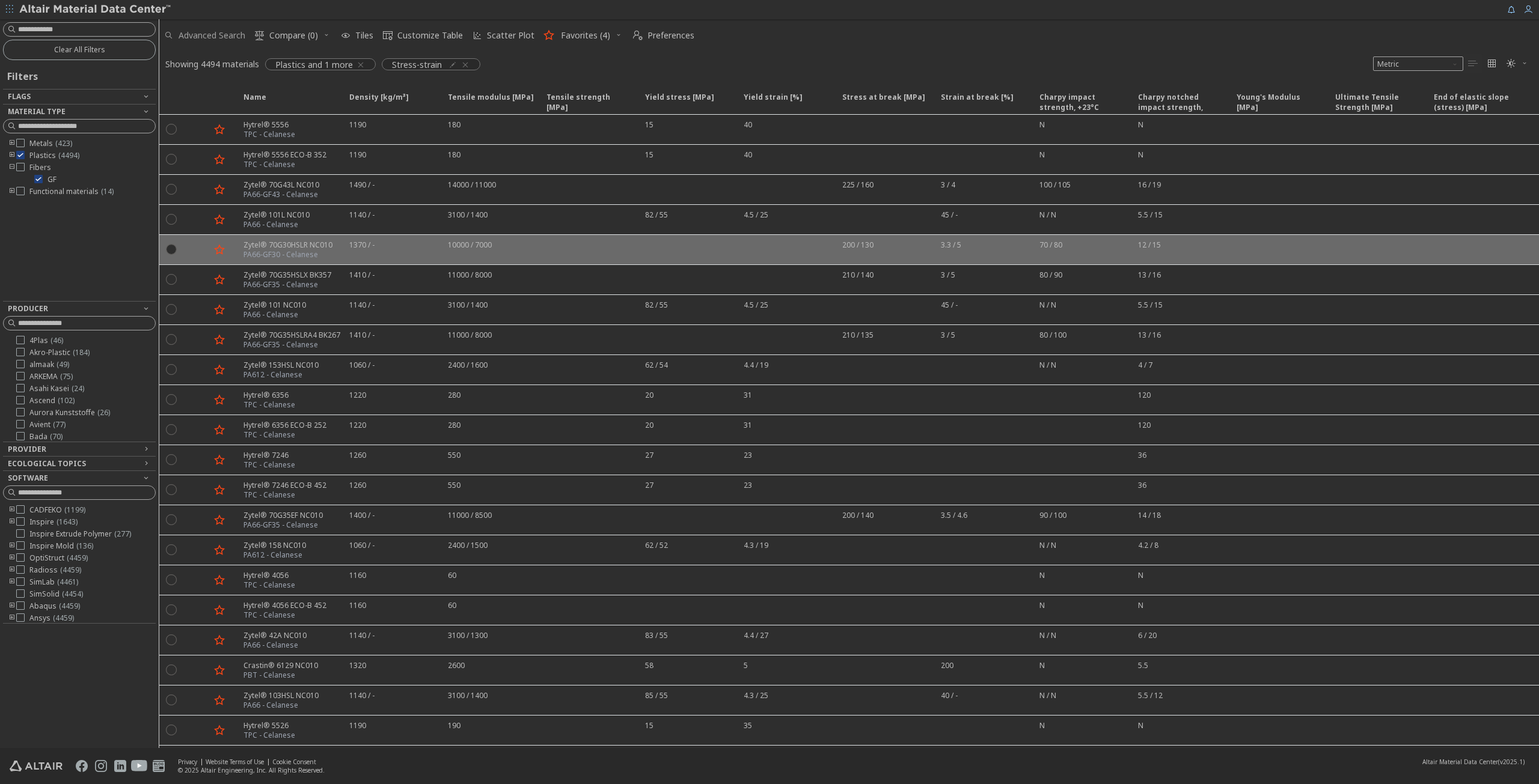
click at [193, 33] on span "Advanced Search" at bounding box center [212, 35] width 67 height 9
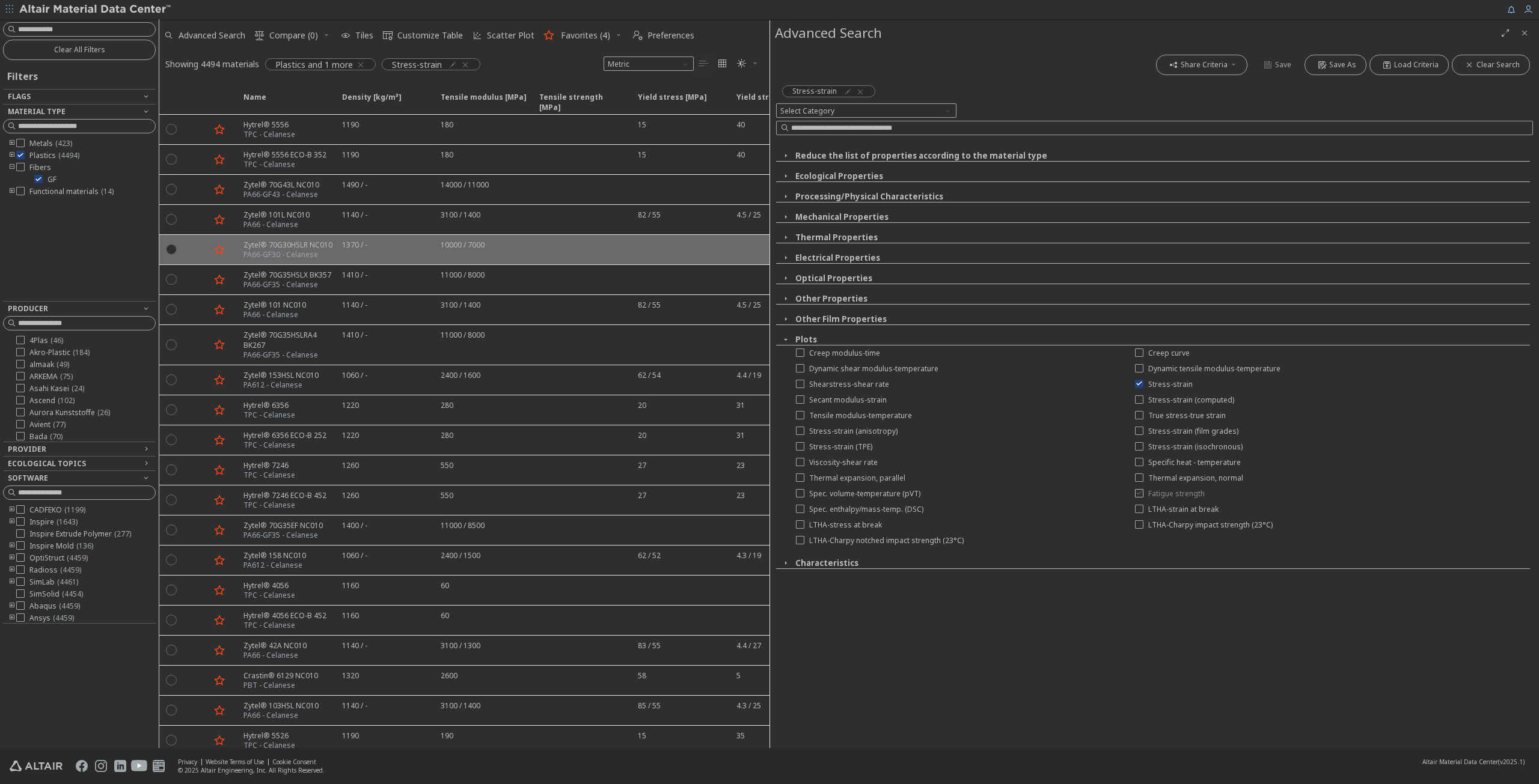
click at [1142, 491] on icon at bounding box center [1139, 493] width 9 height 9
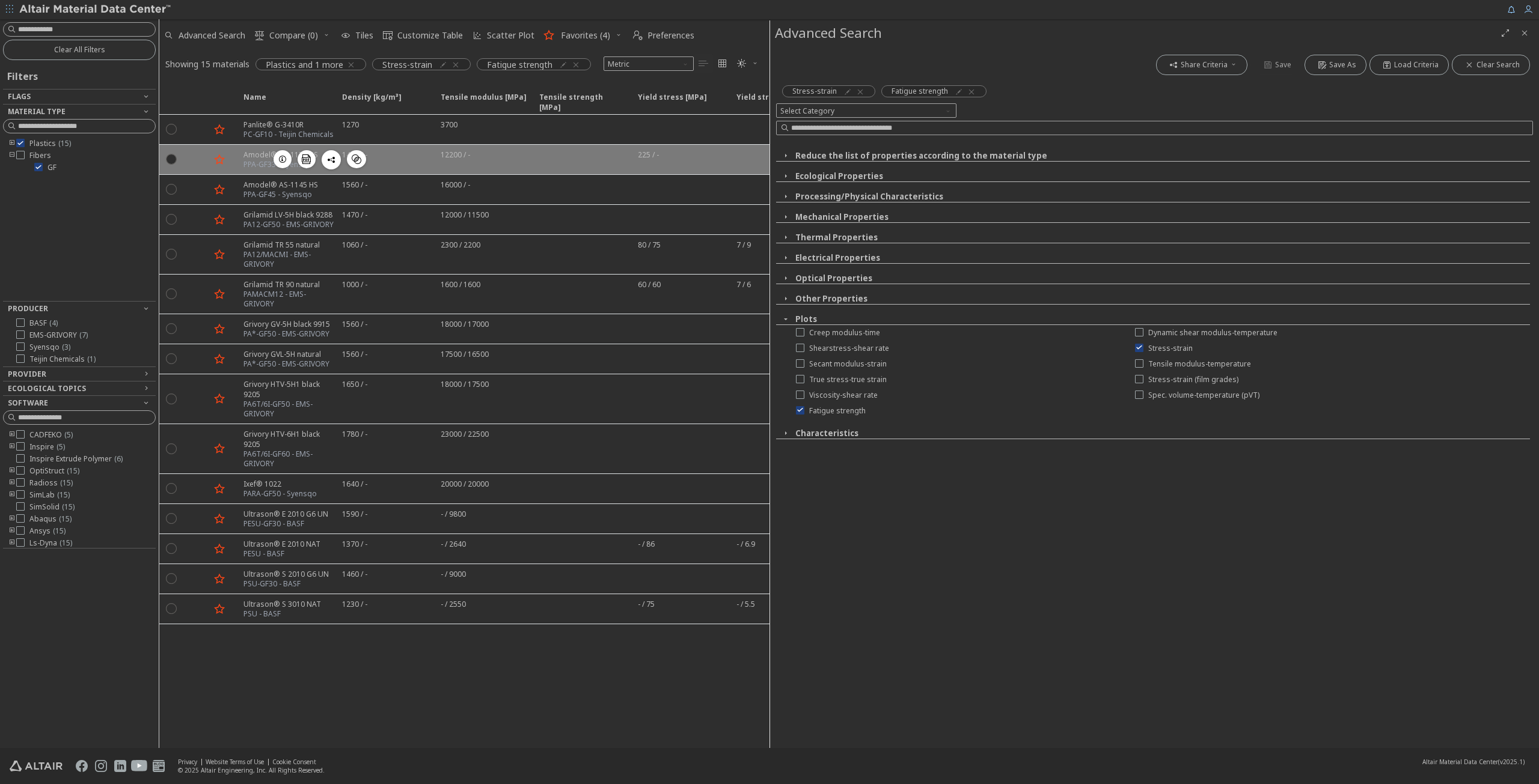
click at [245, 160] on div "PPA-GF33 - Syensqo" at bounding box center [280, 164] width 74 height 9
click at [257, 160] on div "PPA-GF33 - Syensqo" at bounding box center [280, 164] width 74 height 9
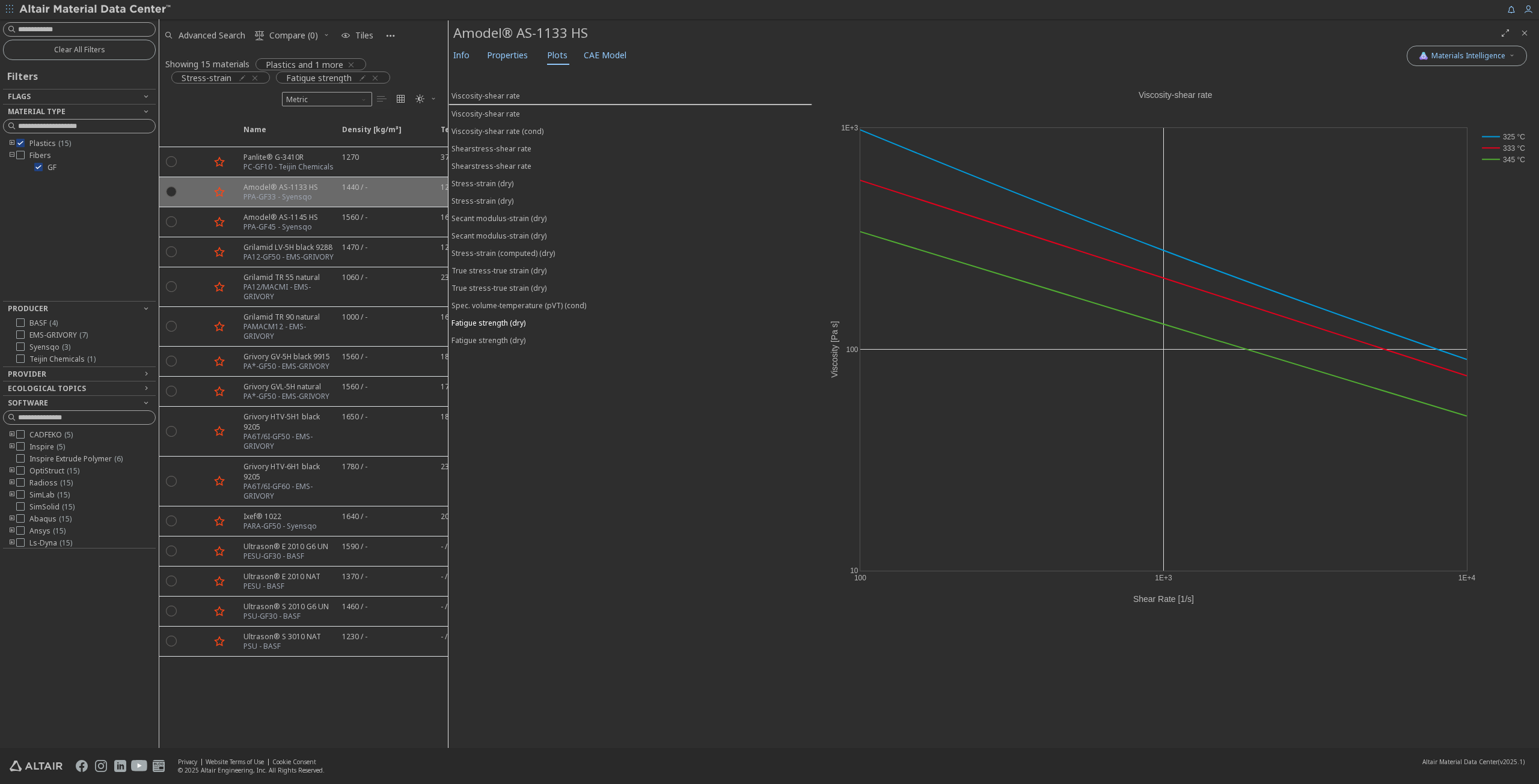
click at [501, 318] on div "Fatigue strength (dry)" at bounding box center [489, 323] width 74 height 10
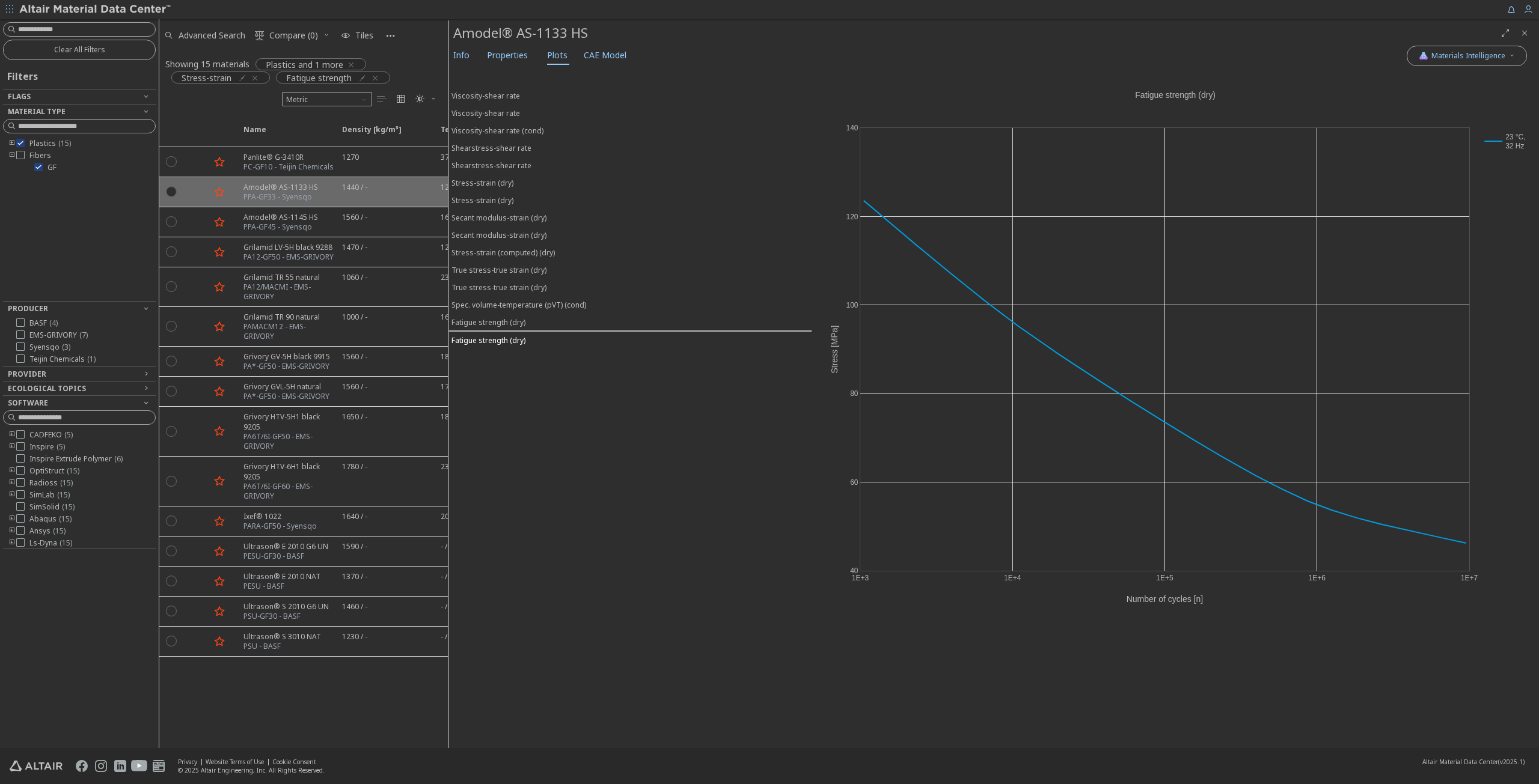
click at [496, 335] on div "Fatigue strength (dry)" at bounding box center [489, 340] width 74 height 10
click at [516, 317] on div "Fatigue strength (dry)" at bounding box center [489, 322] width 74 height 10
click at [514, 335] on div "Fatigue strength (dry)" at bounding box center [489, 340] width 74 height 10
click at [516, 317] on div "Fatigue strength (dry)" at bounding box center [489, 322] width 74 height 10
click at [511, 335] on div "Fatigue strength (dry)" at bounding box center [489, 340] width 74 height 10
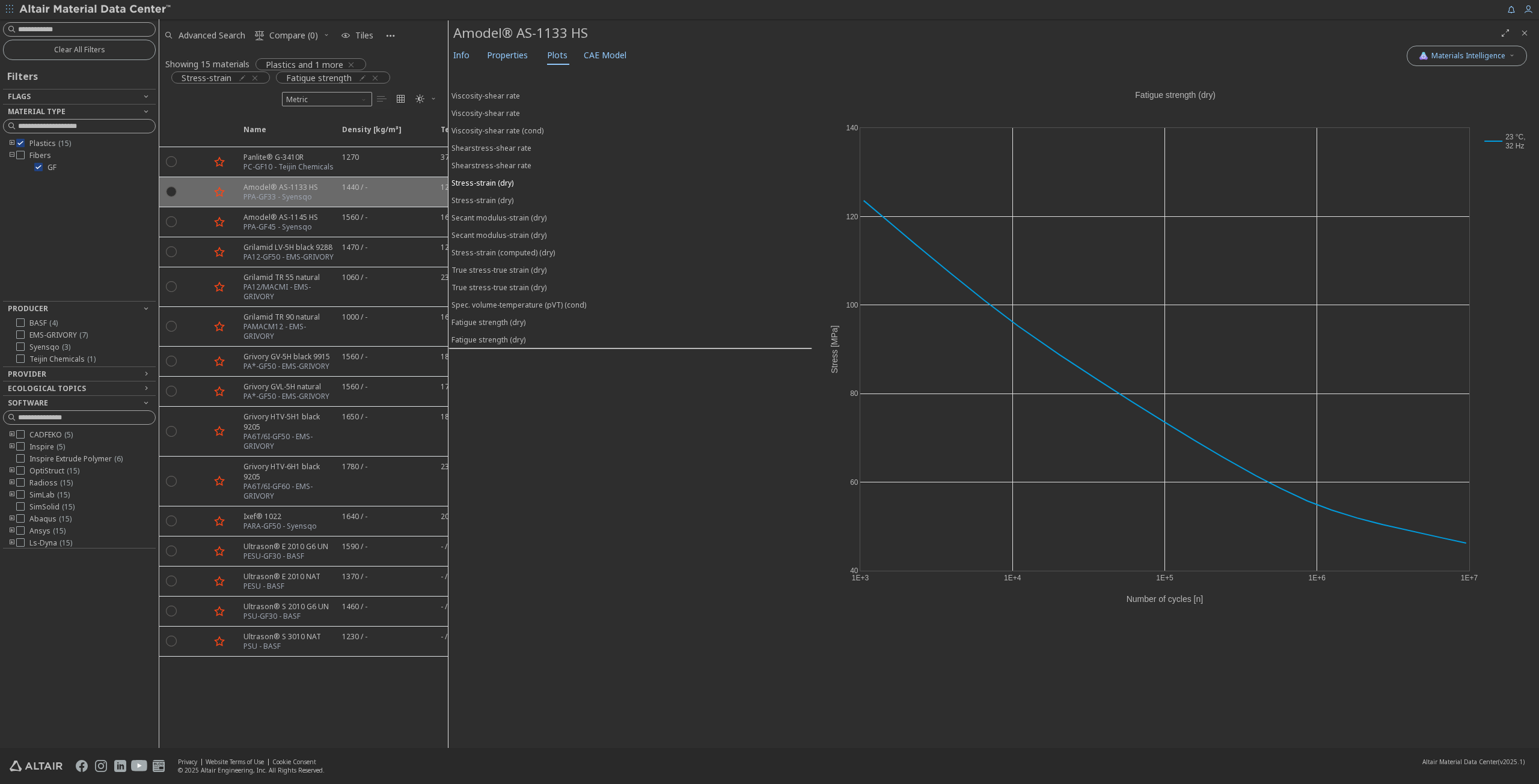
click at [502, 181] on div "Stress-strain (dry)" at bounding box center [483, 183] width 62 height 10
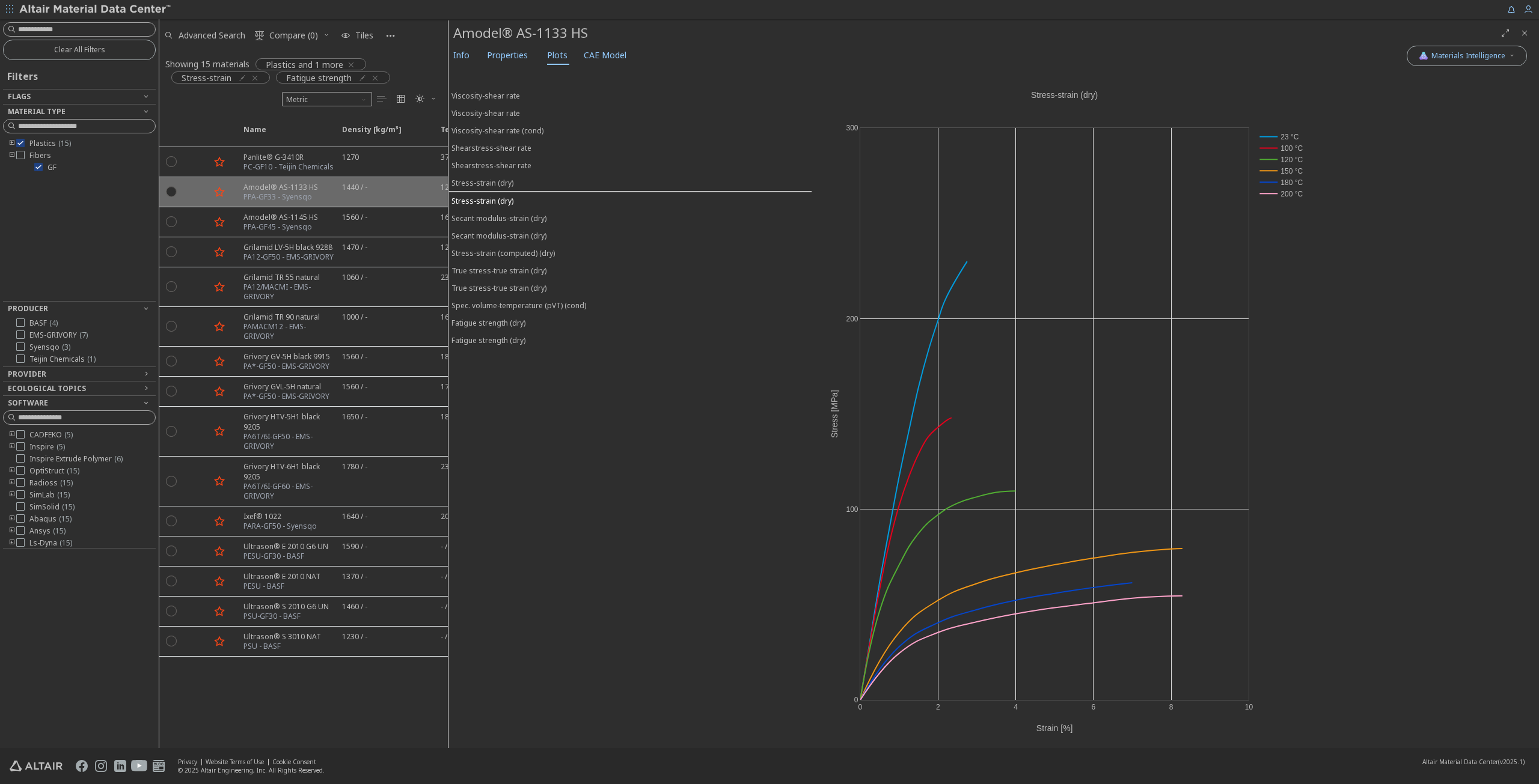
click at [499, 196] on div "Stress-strain (dry)" at bounding box center [483, 201] width 62 height 10
click at [500, 178] on div "Stress-strain (dry)" at bounding box center [483, 183] width 62 height 10
click at [506, 318] on div "Fatigue strength (dry)" at bounding box center [489, 323] width 74 height 10
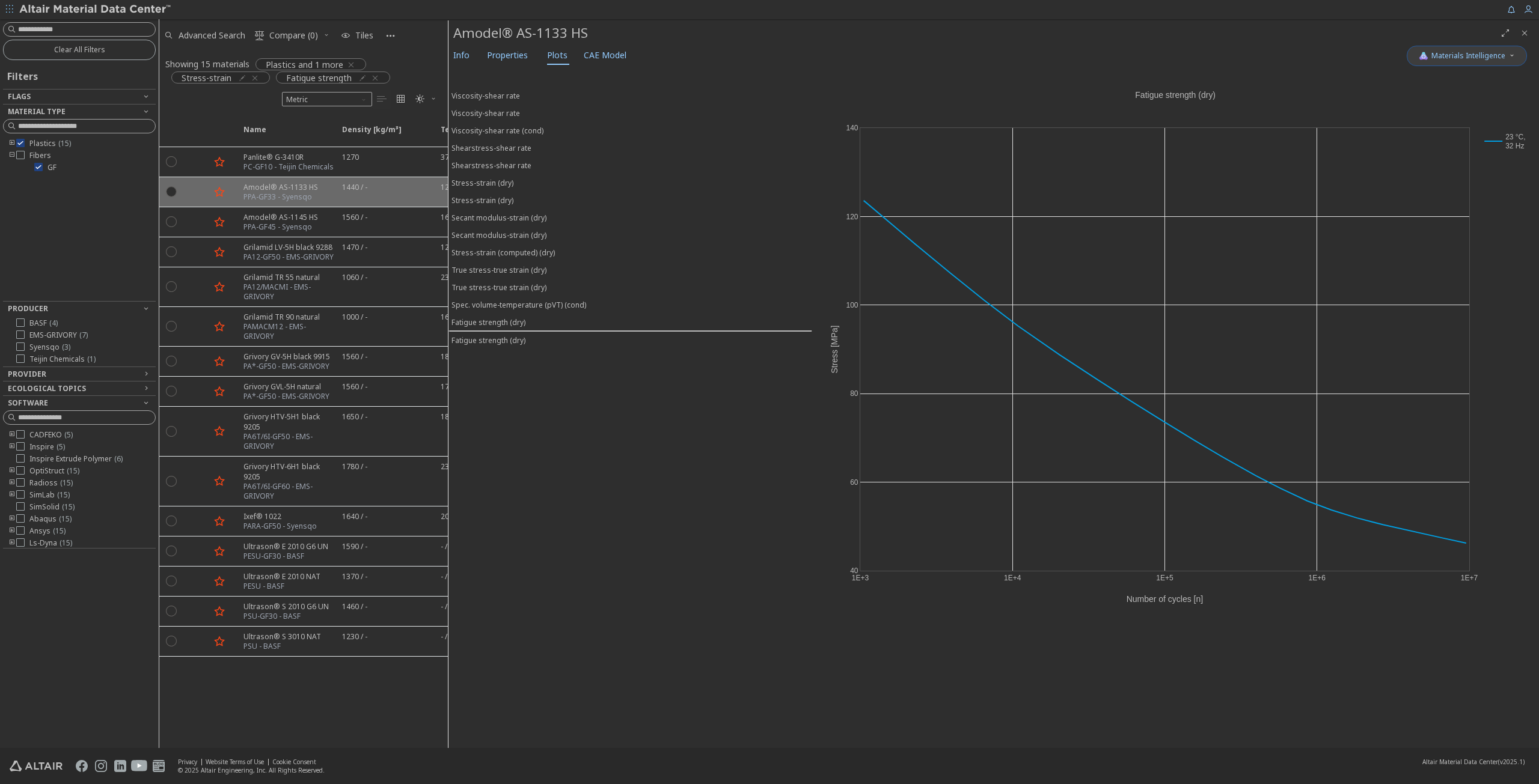
click at [1514, 52] on icon "button" at bounding box center [1512, 56] width 7 height 7
click at [1420, 110] on span "button" at bounding box center [1420, 111] width 7 height 7
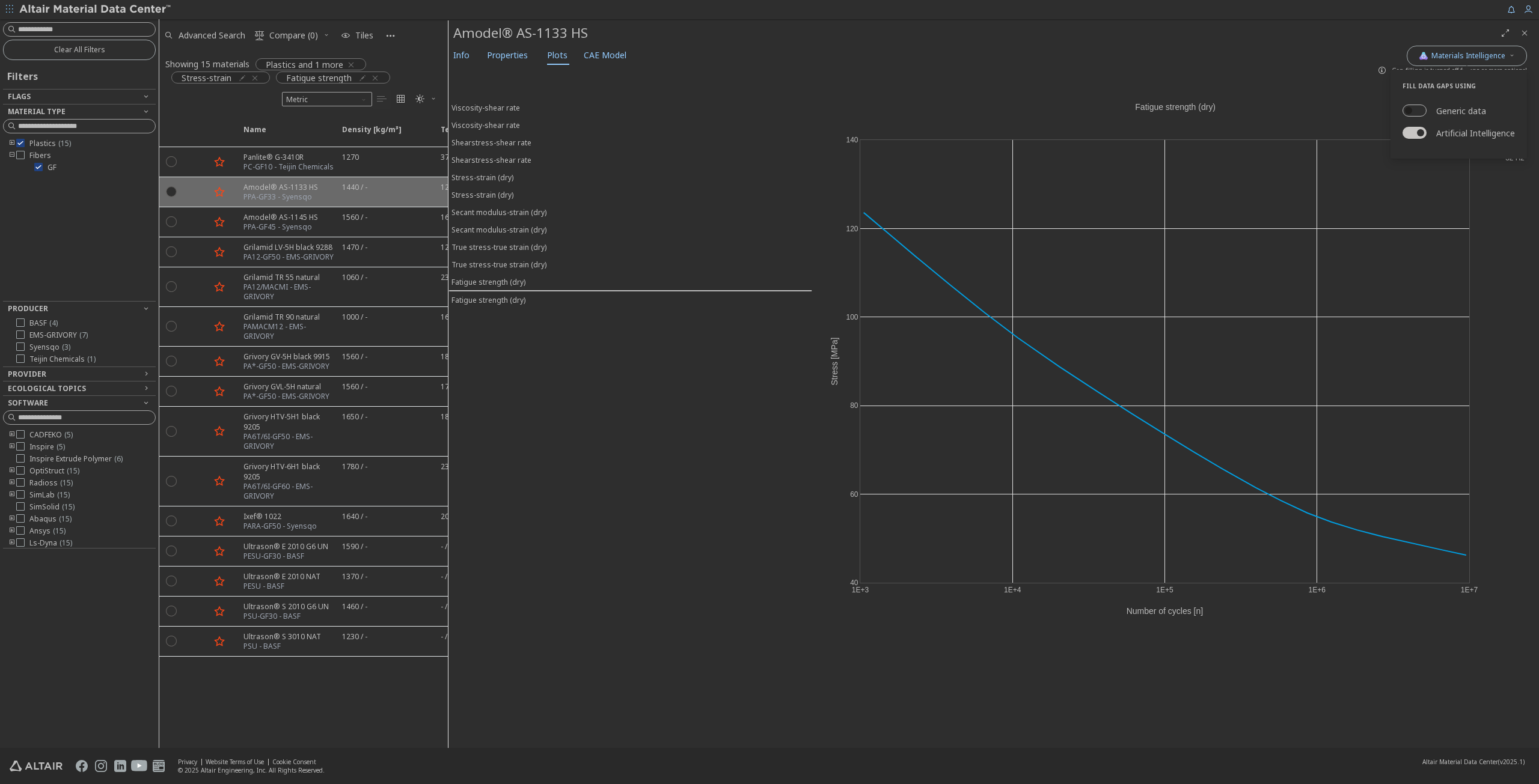
click at [1409, 109] on span "button" at bounding box center [1409, 111] width 7 height 7
click at [1360, 87] on div "1E+3 1E+4 1E+5 1E+6 1E+7 40 60 80 100 120 140 23 °C, 32 Hz Fatigue strength (dr…" at bounding box center [1176, 344] width 727 height 552
